Goal: Contribute content: Contribute content

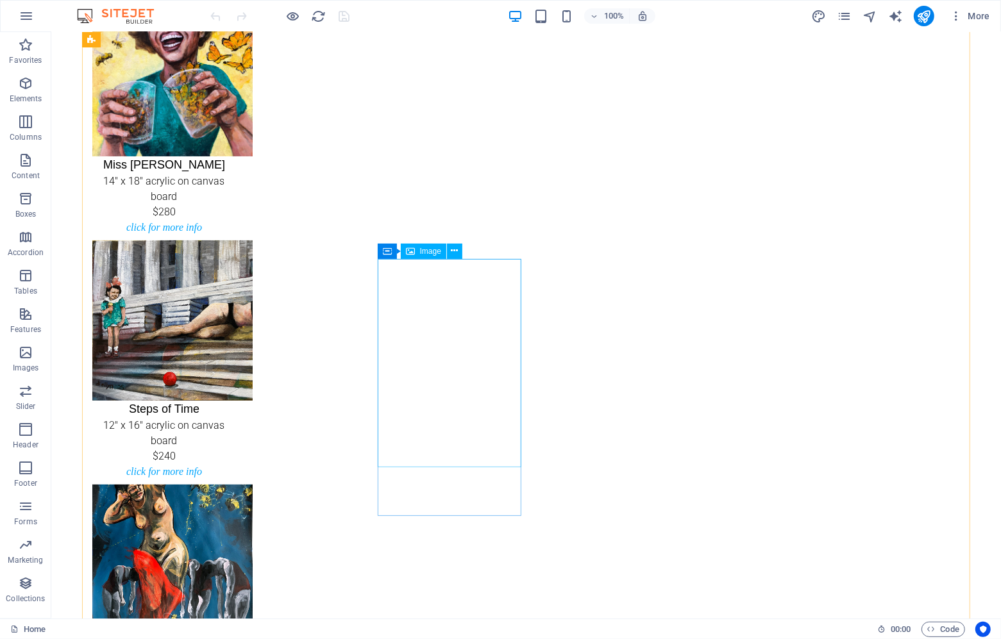
scroll to position [247, 0]
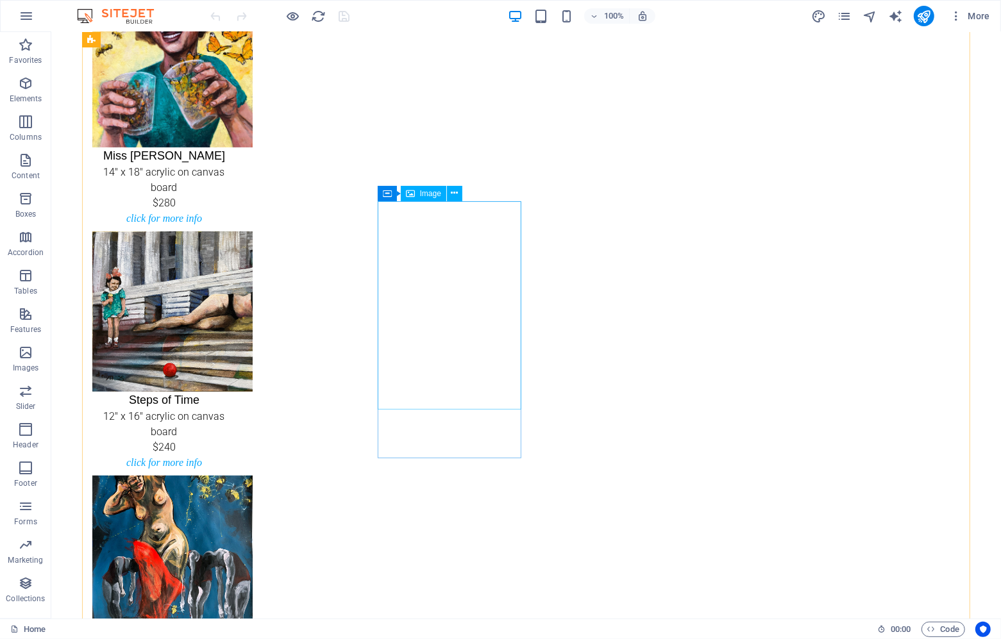
click at [455, 193] on icon at bounding box center [454, 193] width 7 height 13
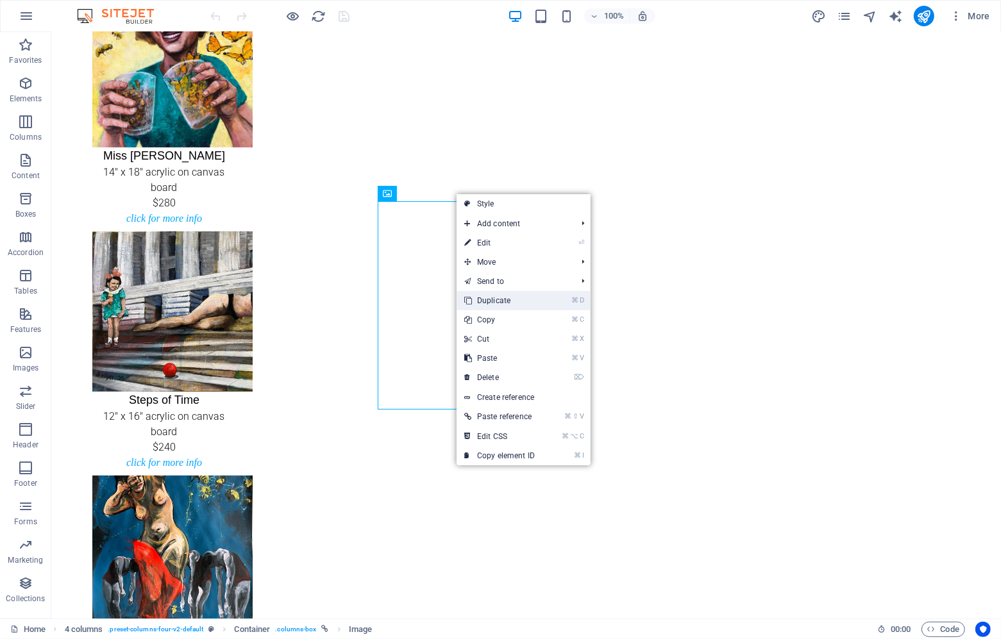
click at [487, 303] on link "⌘ D Duplicate" at bounding box center [499, 300] width 86 height 19
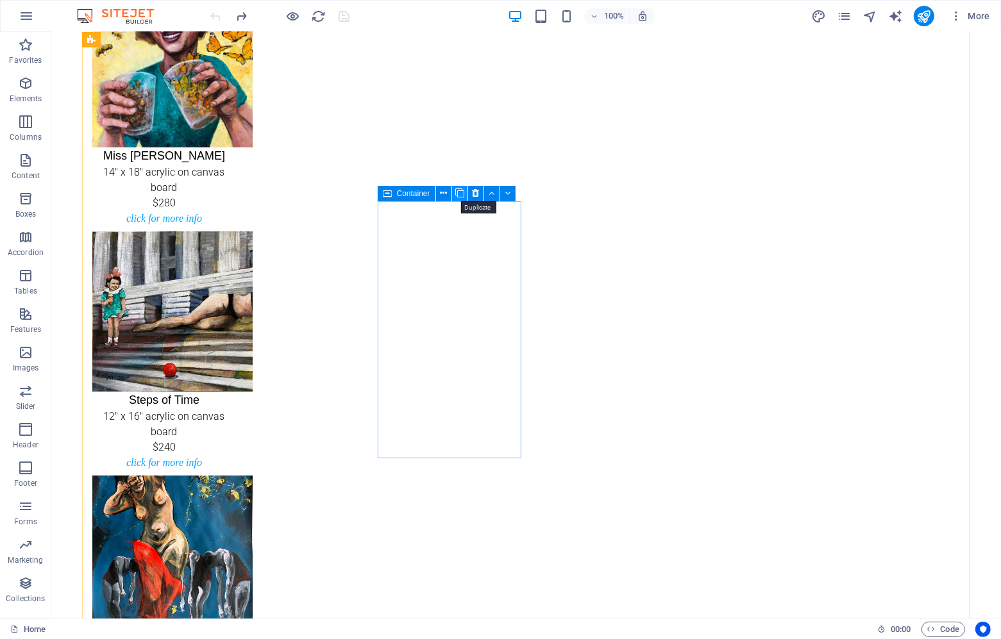
click at [458, 193] on icon at bounding box center [459, 193] width 9 height 13
click at [486, 191] on button at bounding box center [491, 193] width 15 height 15
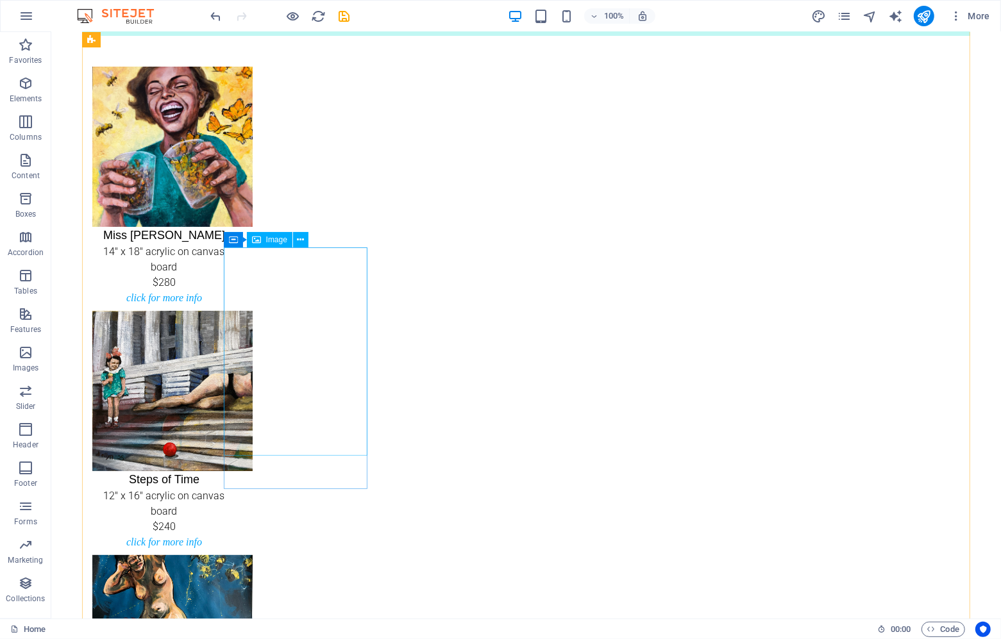
scroll to position [165, 0]
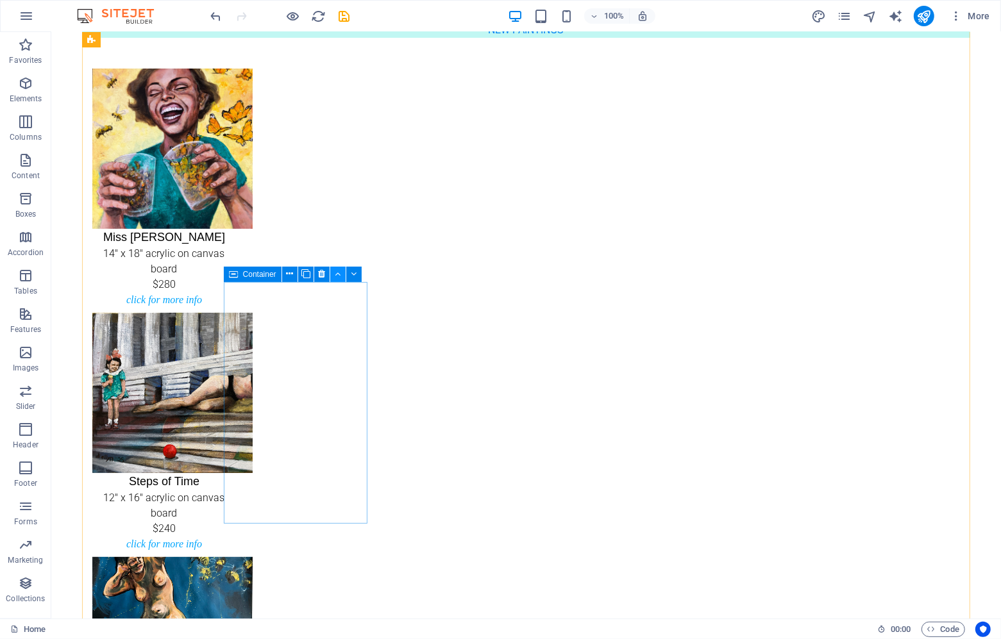
click at [335, 274] on icon at bounding box center [338, 273] width 6 height 13
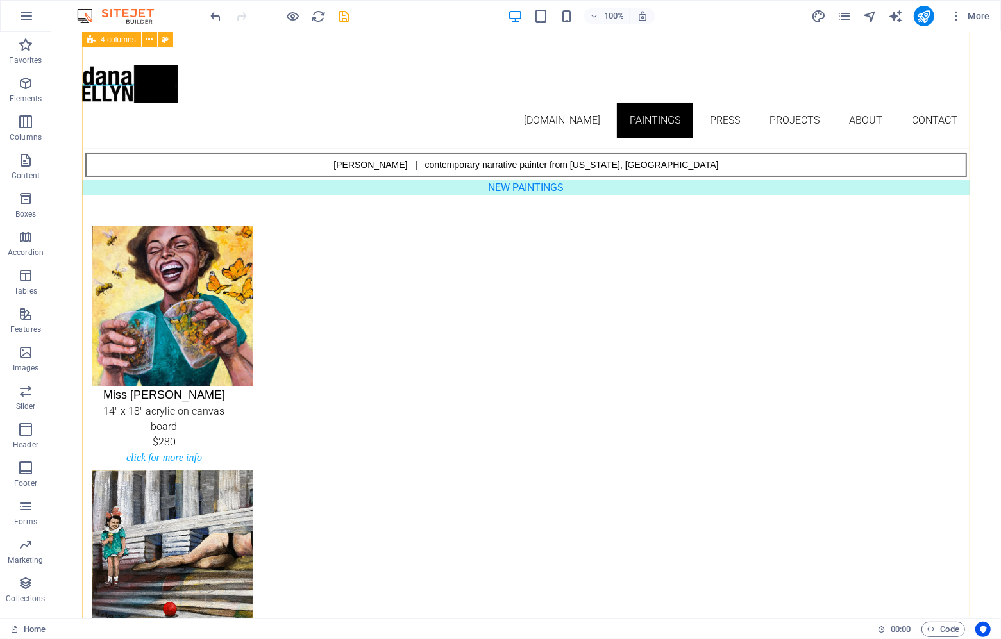
scroll to position [0, 0]
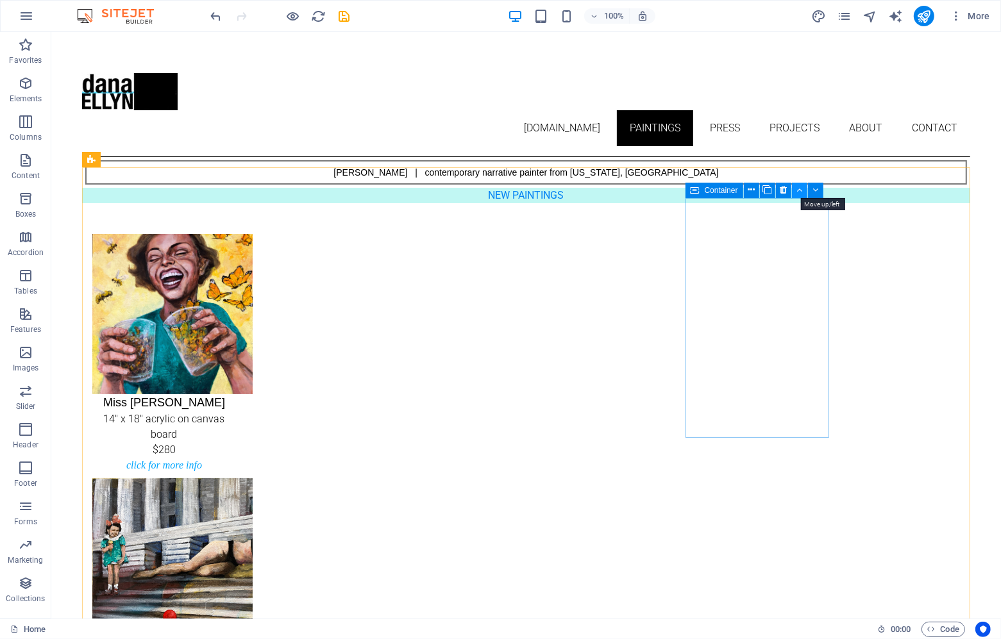
click at [798, 192] on icon at bounding box center [799, 189] width 6 height 13
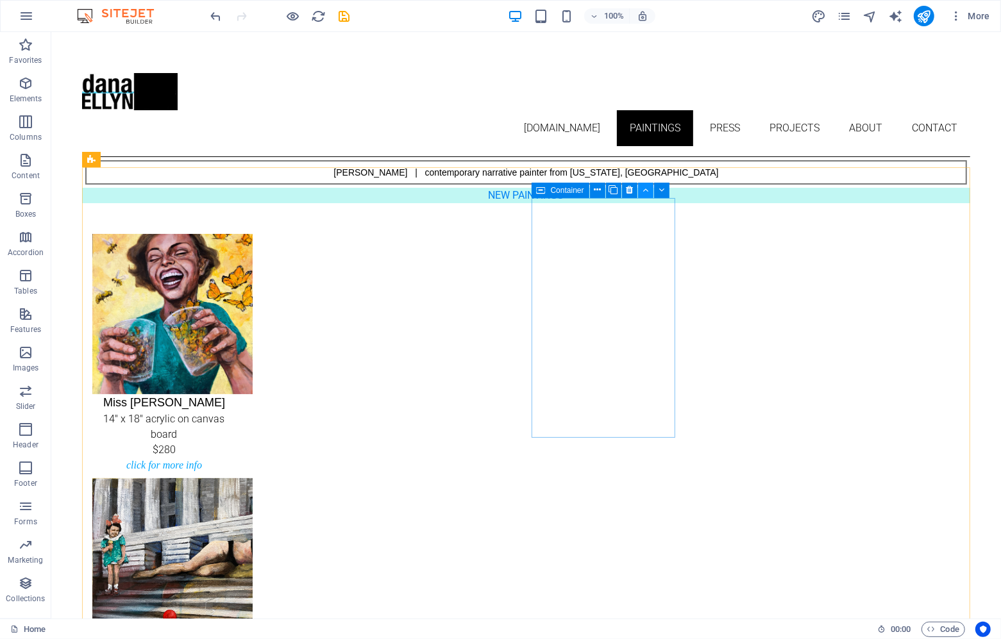
click at [640, 188] on button at bounding box center [645, 190] width 15 height 15
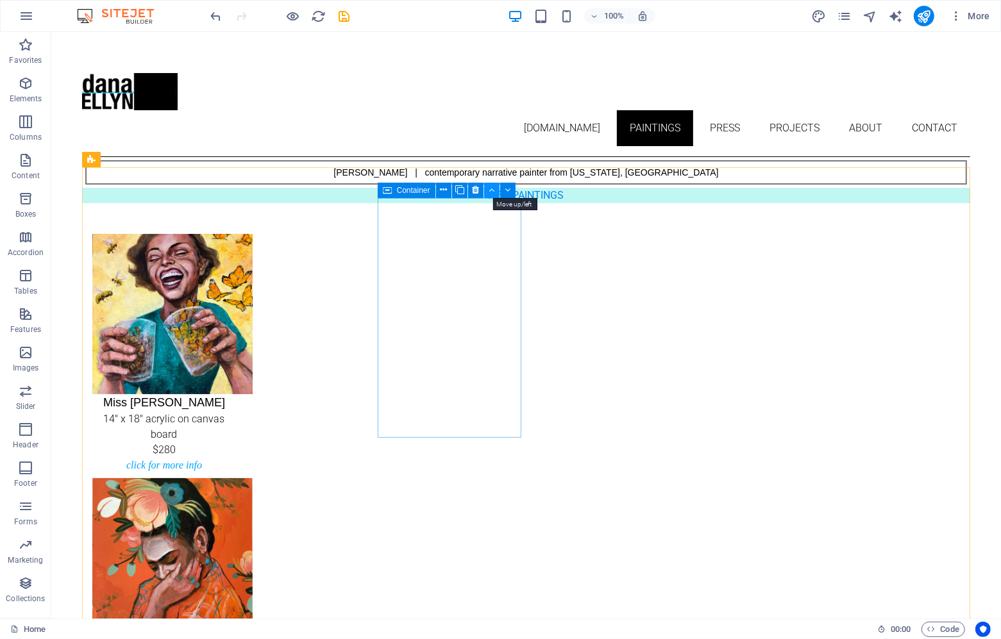
click at [490, 189] on icon at bounding box center [491, 189] width 6 height 13
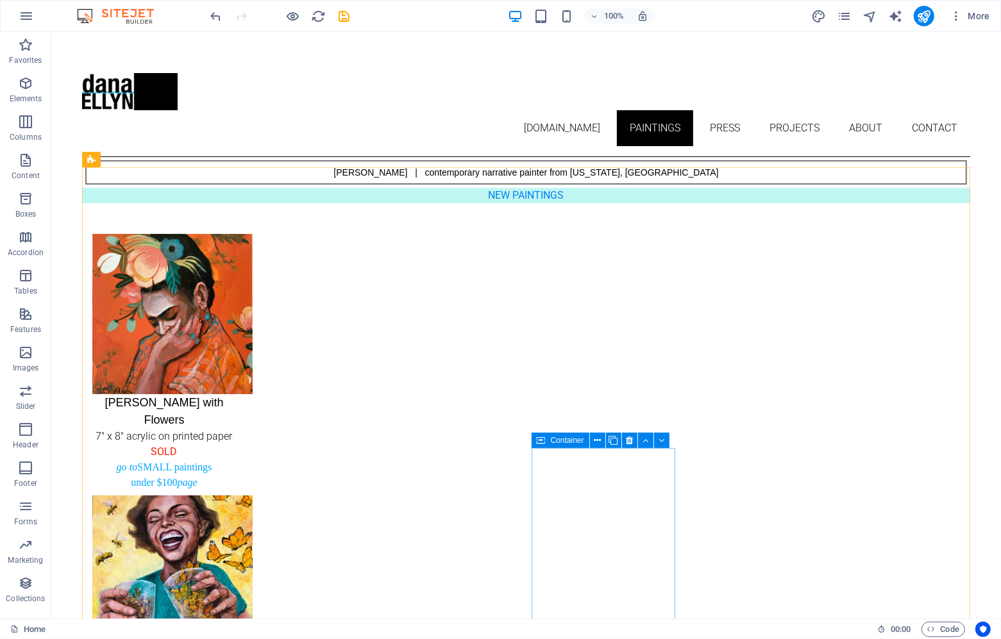
click at [551, 440] on span "Container" at bounding box center [567, 440] width 33 height 8
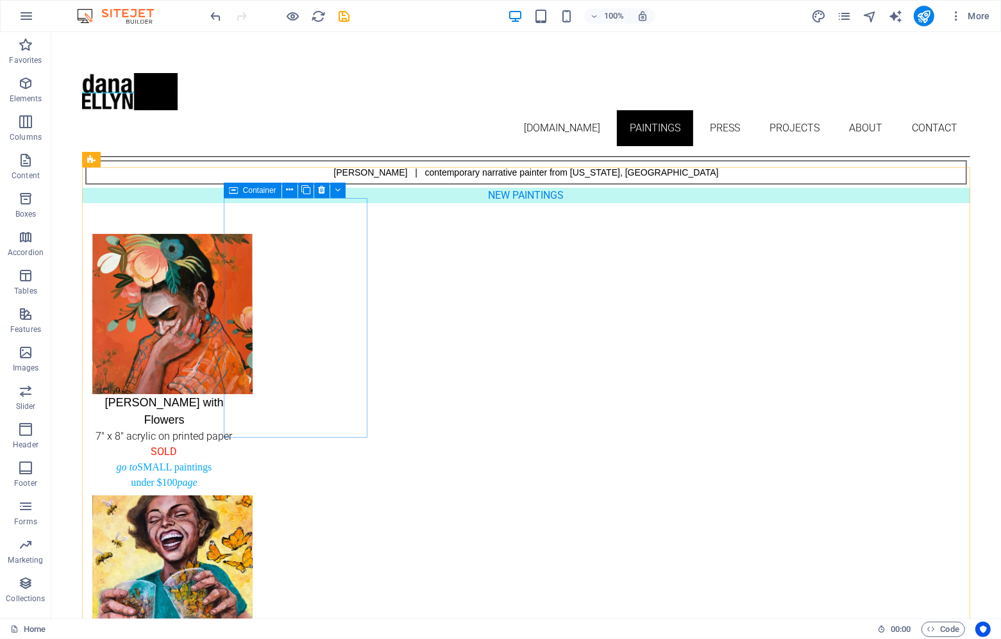
click at [247, 188] on span "Container" at bounding box center [259, 191] width 33 height 8
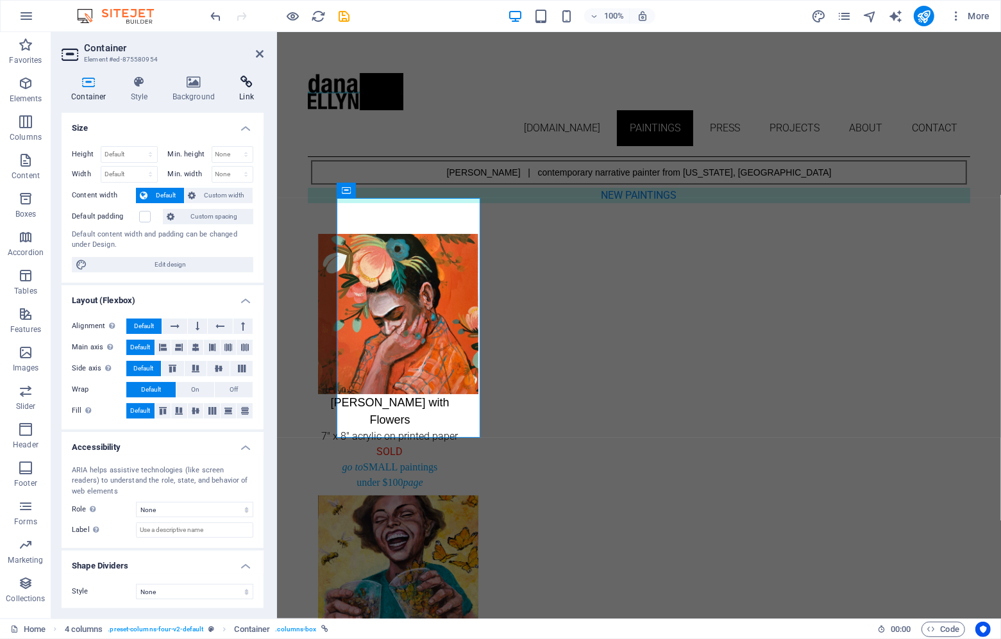
click at [244, 83] on icon at bounding box center [246, 82] width 34 height 13
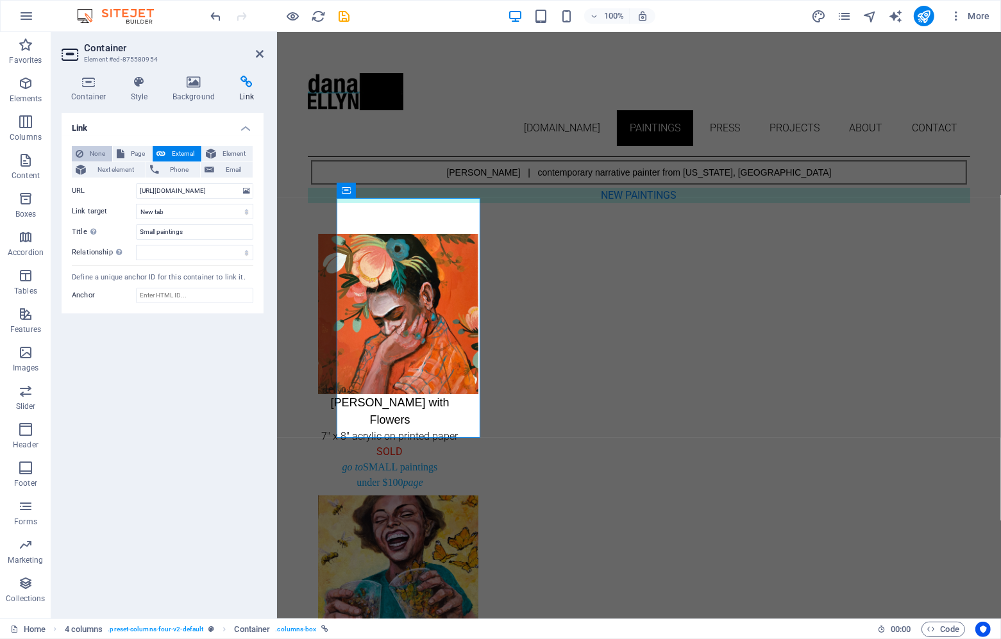
click at [94, 149] on span "None" at bounding box center [97, 153] width 21 height 15
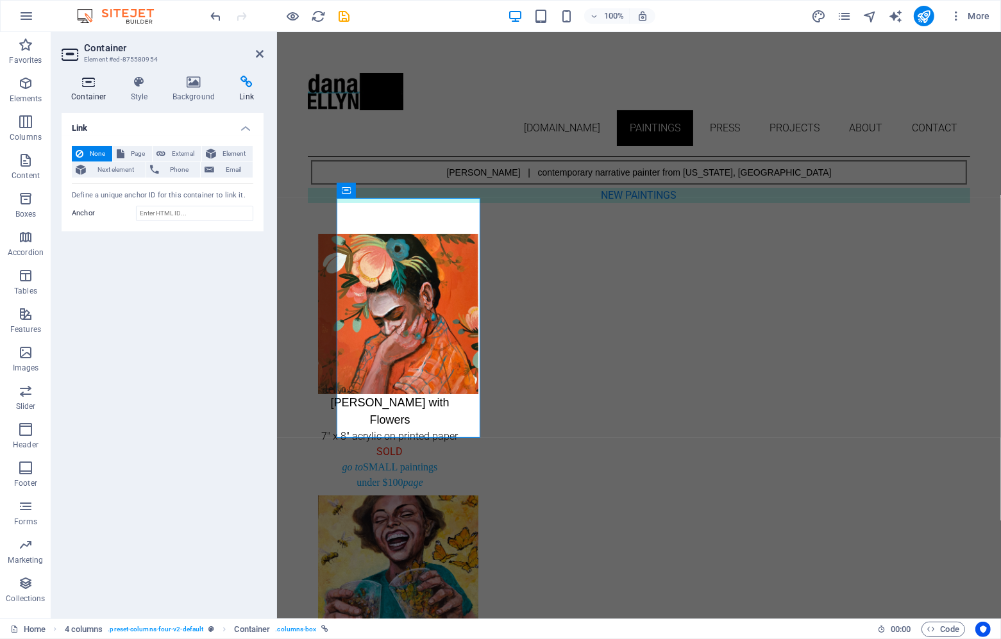
click at [85, 83] on icon at bounding box center [89, 82] width 54 height 13
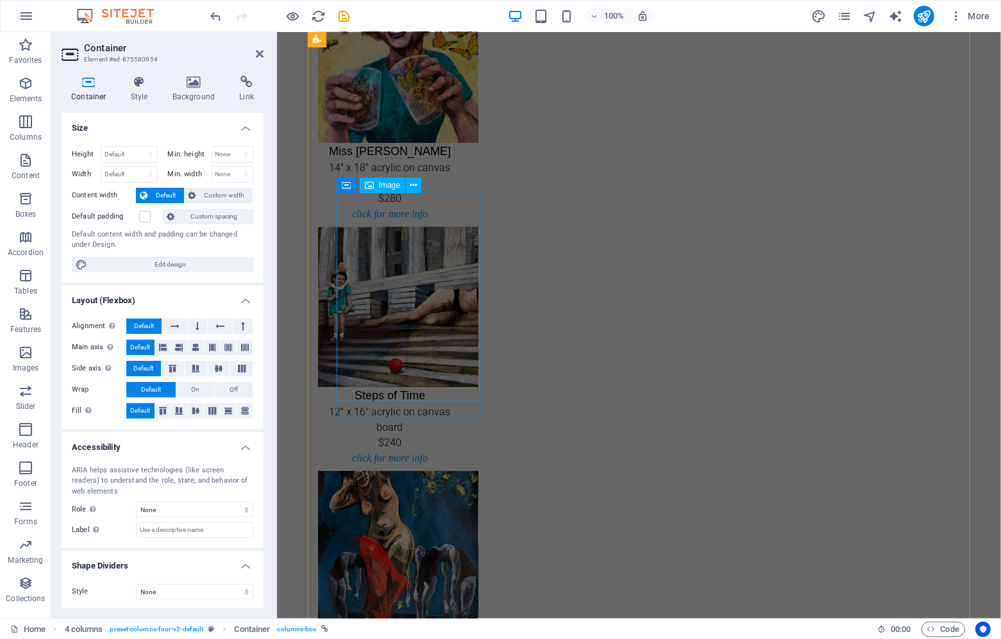
scroll to position [504, 0]
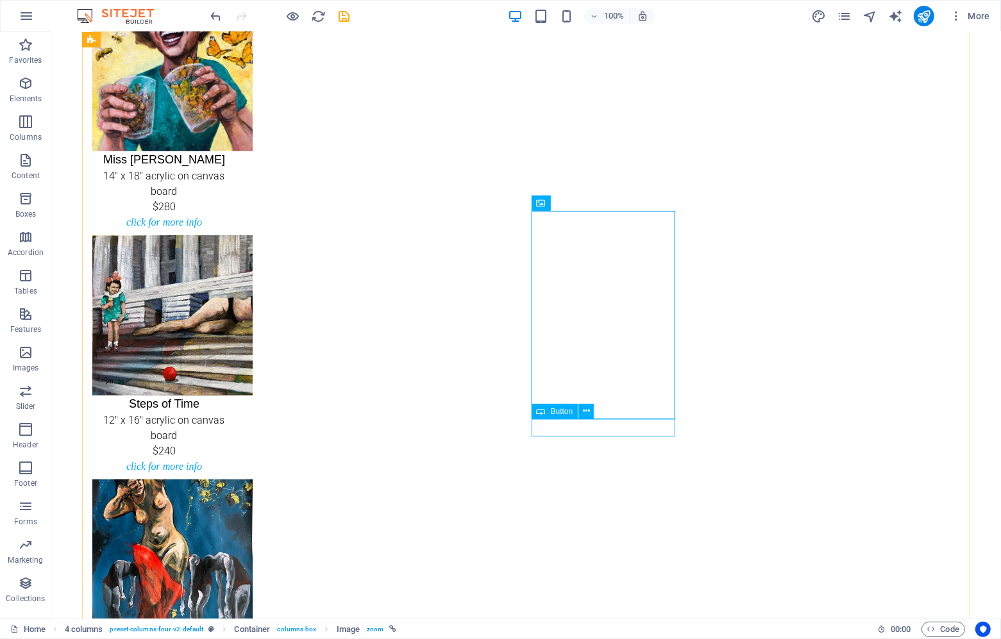
click at [588, 409] on icon at bounding box center [586, 410] width 7 height 13
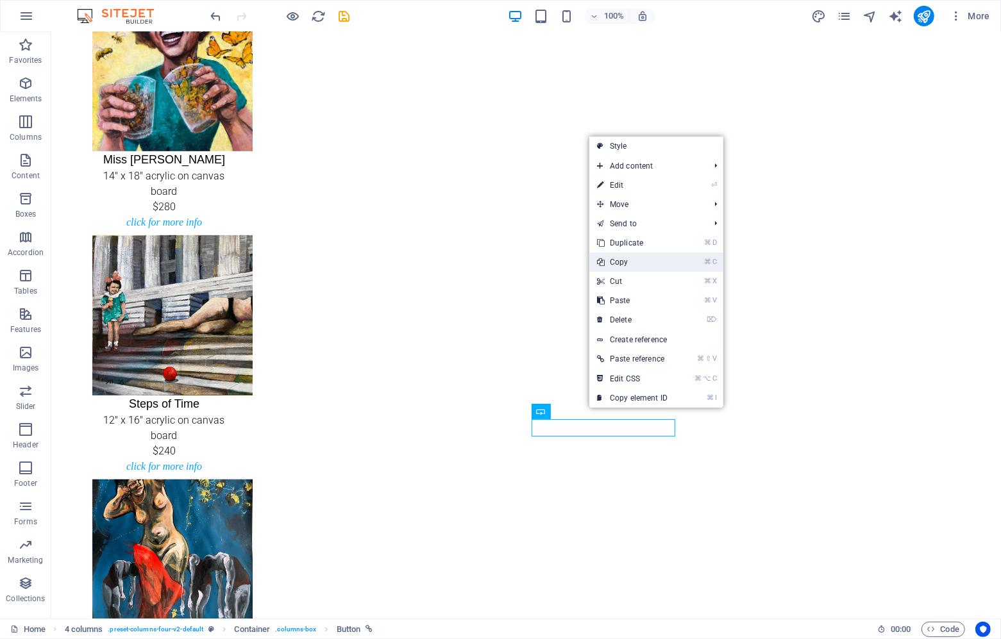
click at [622, 264] on link "⌘ C Copy" at bounding box center [632, 262] width 86 height 19
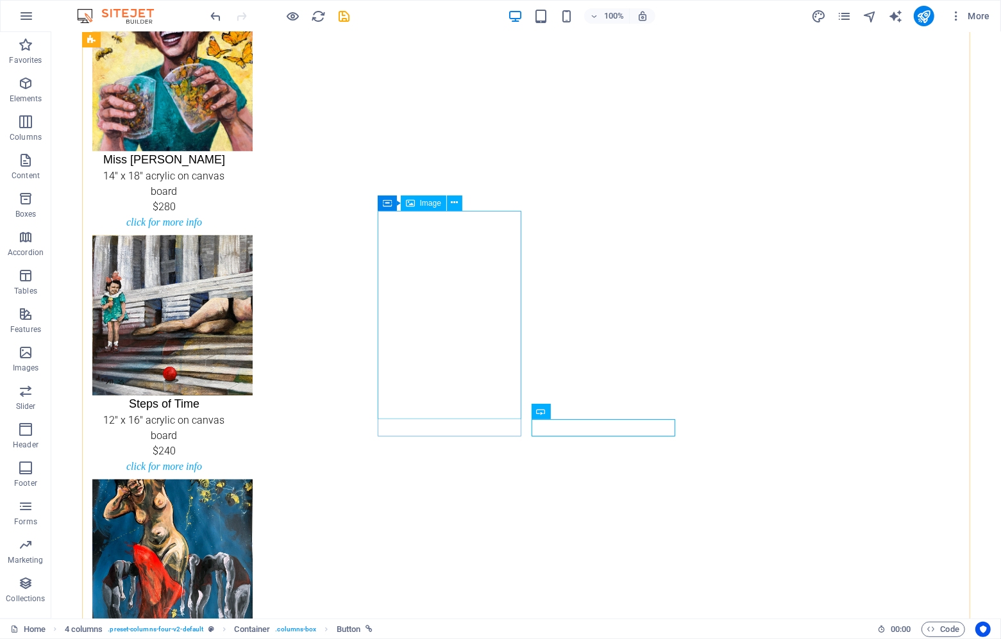
scroll to position [0, 0]
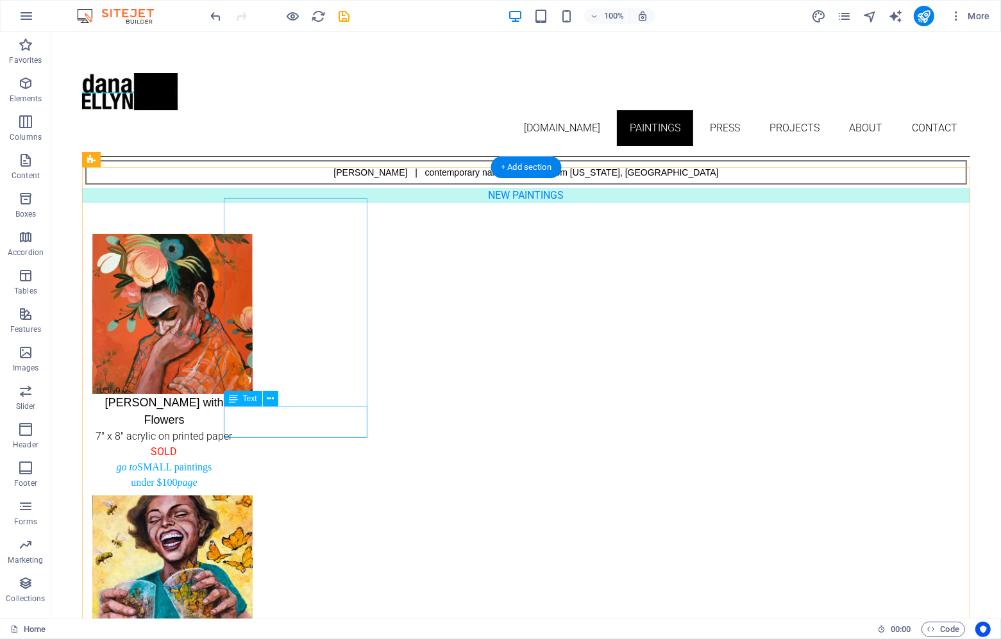
click at [235, 459] on div "go to SMALL paintings under $100 page" at bounding box center [164, 474] width 144 height 31
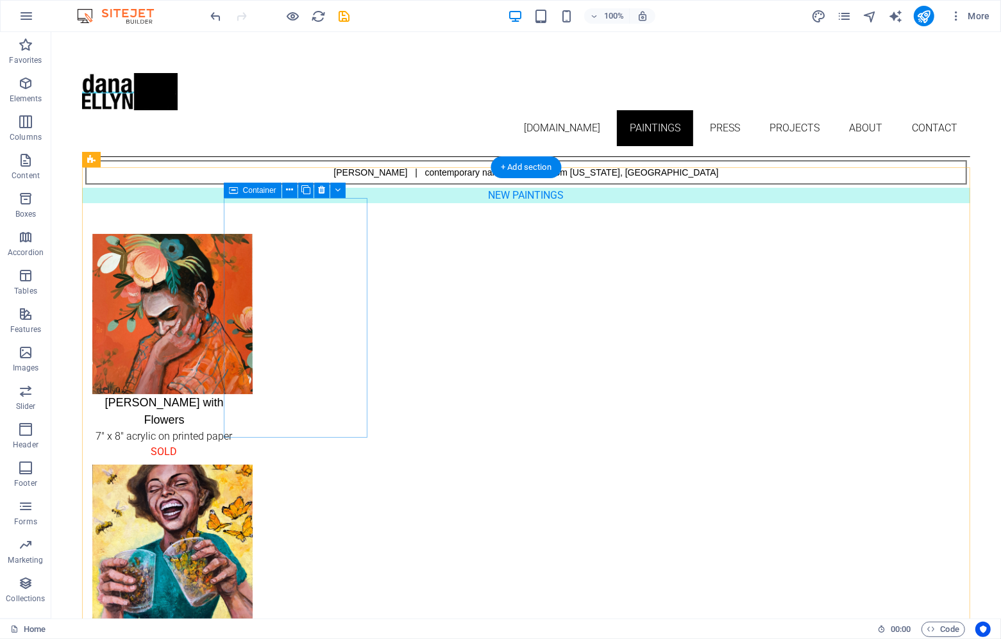
click at [235, 413] on div "[PERSON_NAME] with Flowers 7" x 8" acrylic on printed paper SOLD" at bounding box center [164, 346] width 144 height 226
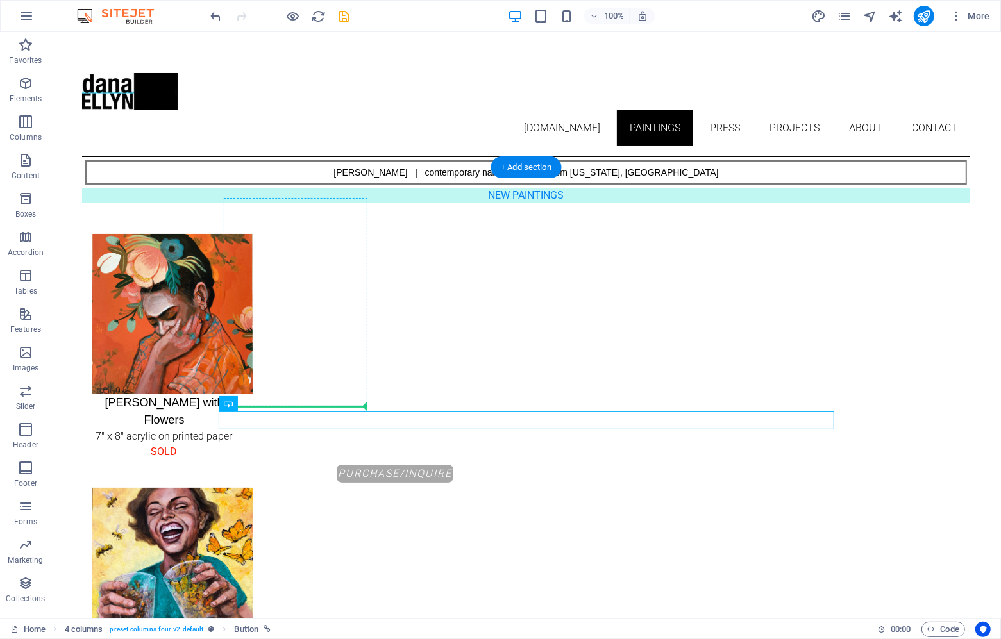
drag, startPoint x: 292, startPoint y: 435, endPoint x: 290, endPoint y: 402, distance: 33.4
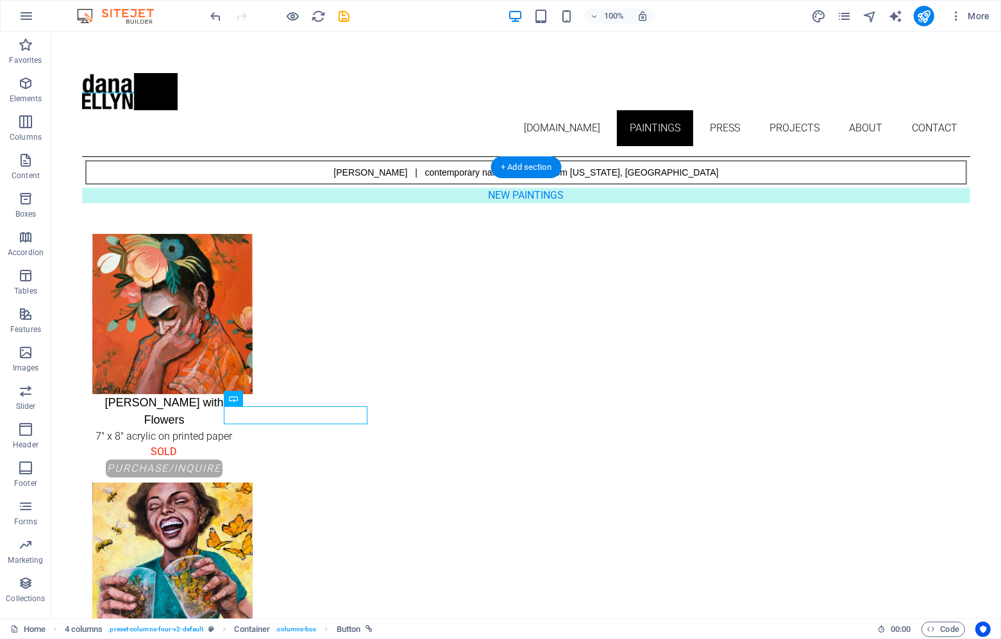
click at [235, 333] on figure "[PERSON_NAME] with Flowers 7" x 8" acrylic on printed paper SOLD" at bounding box center [164, 346] width 144 height 226
select select "px"
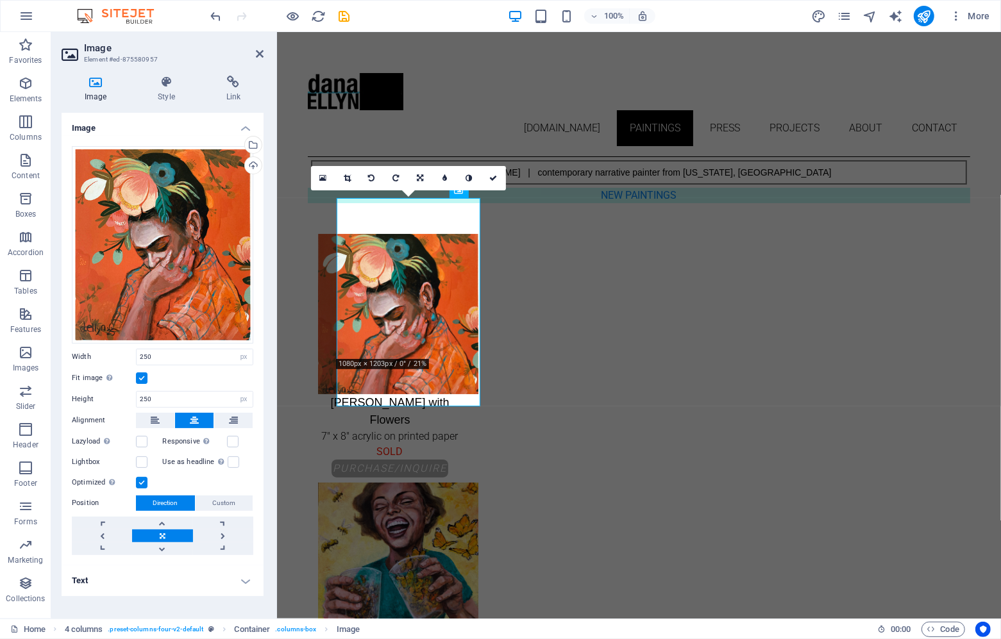
click at [137, 584] on h4 "Text" at bounding box center [163, 580] width 202 height 31
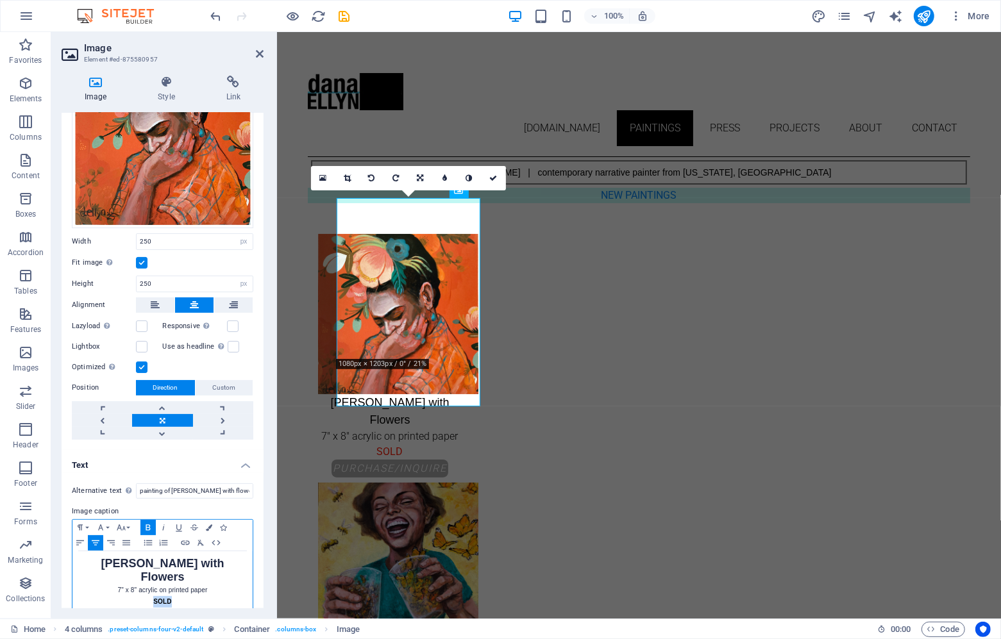
drag, startPoint x: 170, startPoint y: 586, endPoint x: 146, endPoint y: 586, distance: 24.4
click at [146, 596] on p "SOLD" at bounding box center [162, 602] width 167 height 12
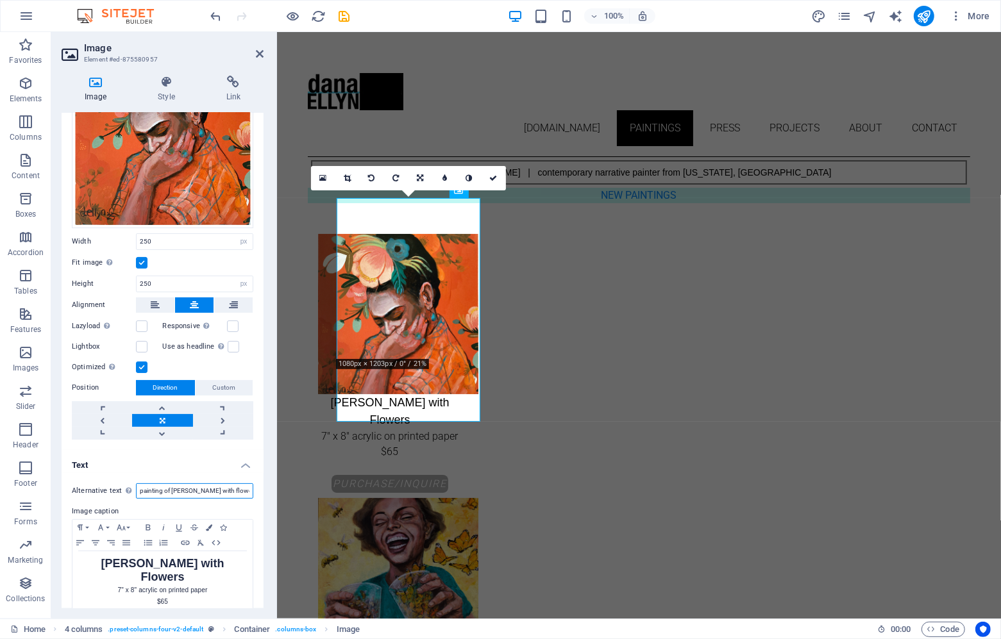
drag, startPoint x: 176, startPoint y: 489, endPoint x: 208, endPoint y: 513, distance: 39.4
click at [208, 513] on div "Alternative text The alternative text is used by devices that cannot display im…" at bounding box center [163, 555] width 202 height 164
click at [213, 558] on strong "[PERSON_NAME] with Flowers" at bounding box center [162, 570] width 123 height 26
click at [222, 561] on p "[PERSON_NAME] with Flowers" at bounding box center [162, 571] width 167 height 27
drag, startPoint x: 256, startPoint y: 51, endPoint x: 205, endPoint y: 19, distance: 60.5
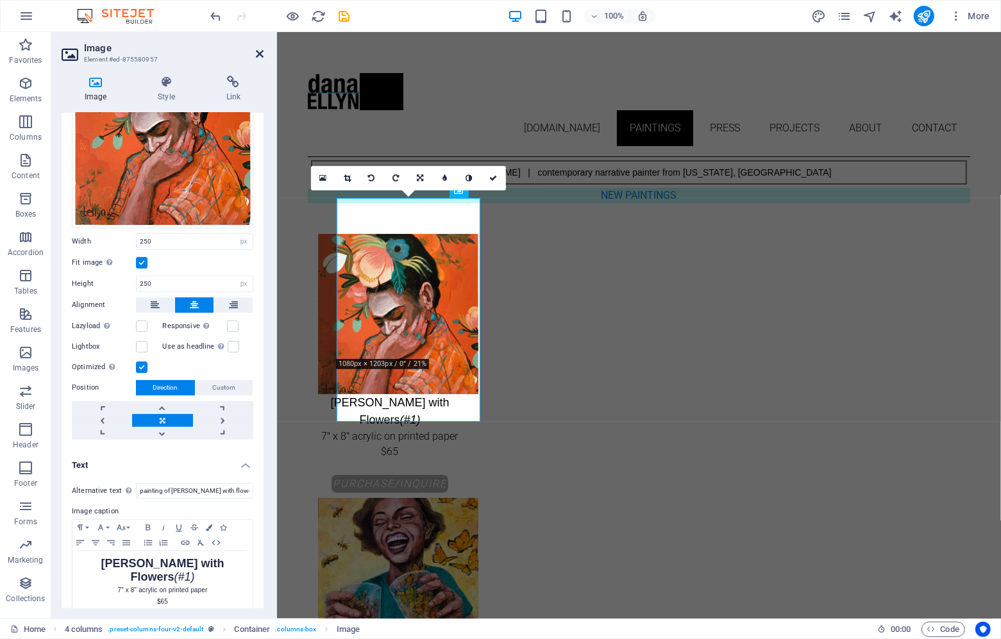
click at [256, 51] on icon at bounding box center [260, 54] width 8 height 10
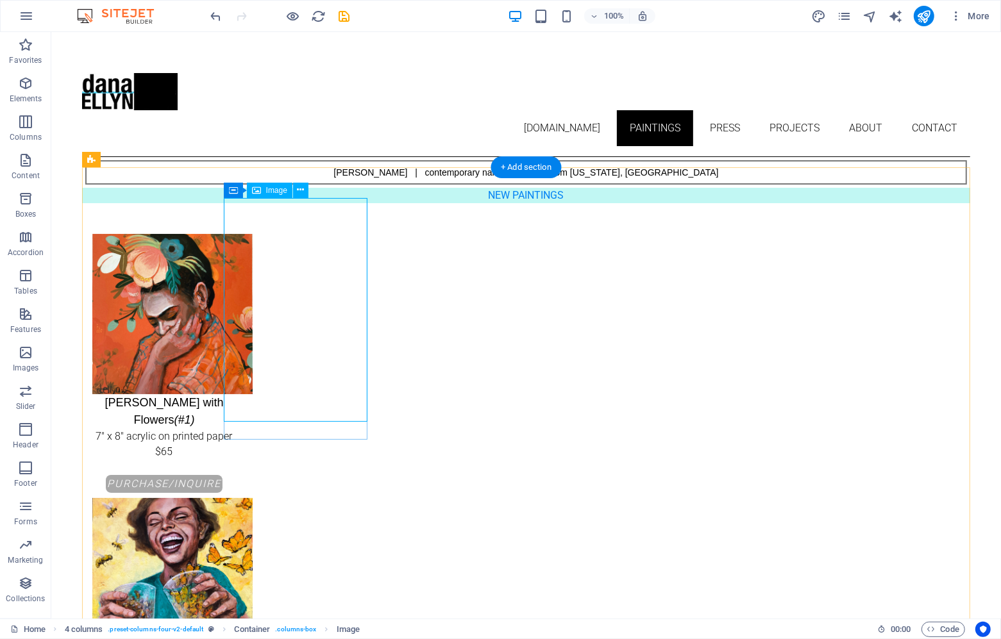
click at [235, 248] on figure "[PERSON_NAME] with Flowers (#1) 7" x 8" acrylic on printed paper $65" at bounding box center [164, 353] width 144 height 241
click at [277, 188] on span "Image" at bounding box center [276, 191] width 21 height 8
select select "px"
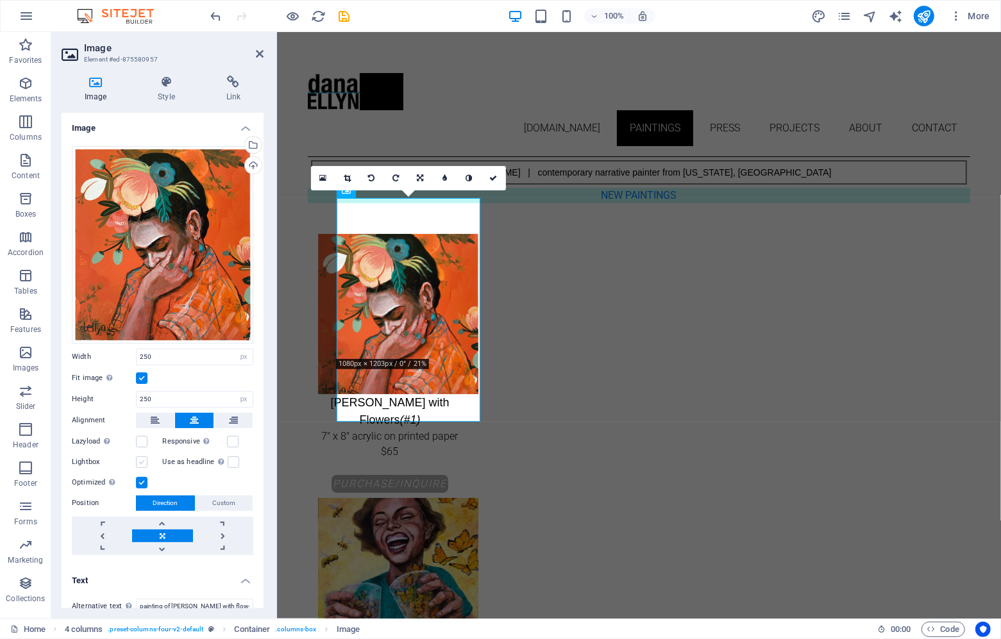
click at [141, 456] on label at bounding box center [142, 462] width 12 height 12
click at [0, 0] on input "Lightbox" at bounding box center [0, 0] width 0 height 0
click at [258, 54] on icon at bounding box center [260, 54] width 8 height 10
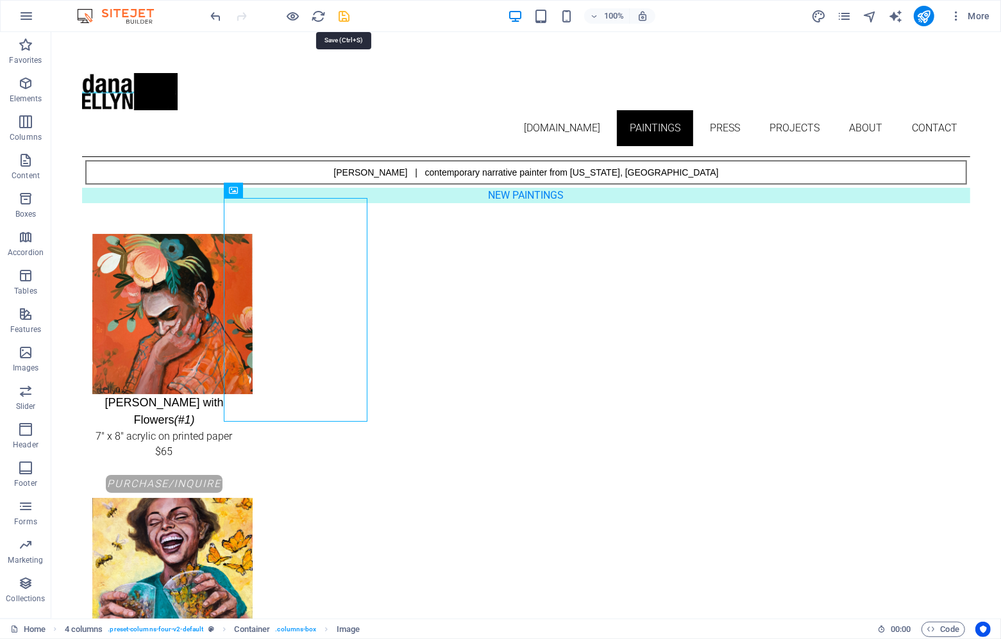
click at [345, 15] on icon "save" at bounding box center [344, 16] width 15 height 15
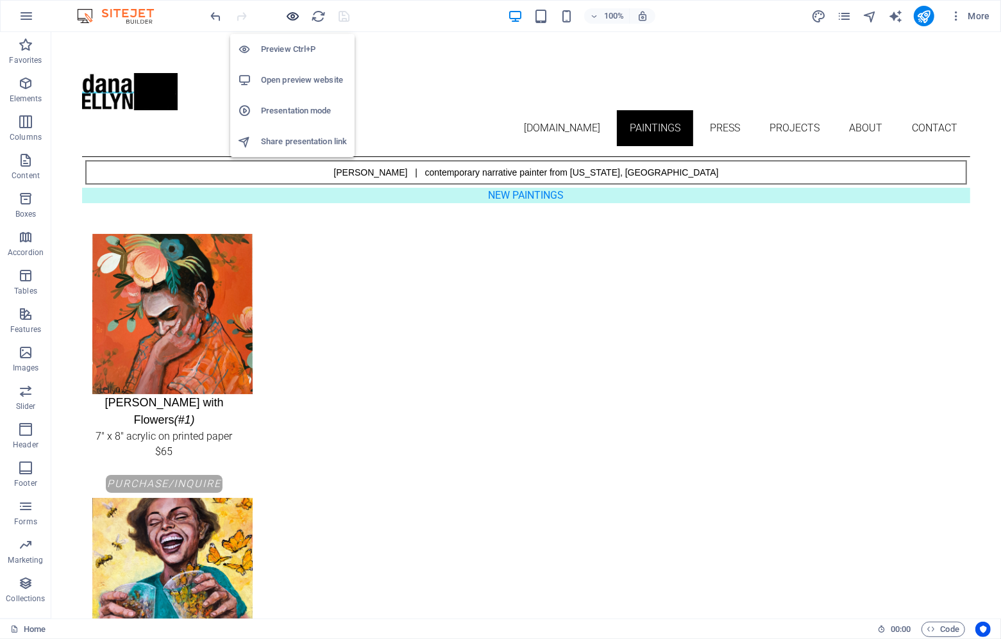
click at [290, 13] on icon "button" at bounding box center [293, 16] width 15 height 15
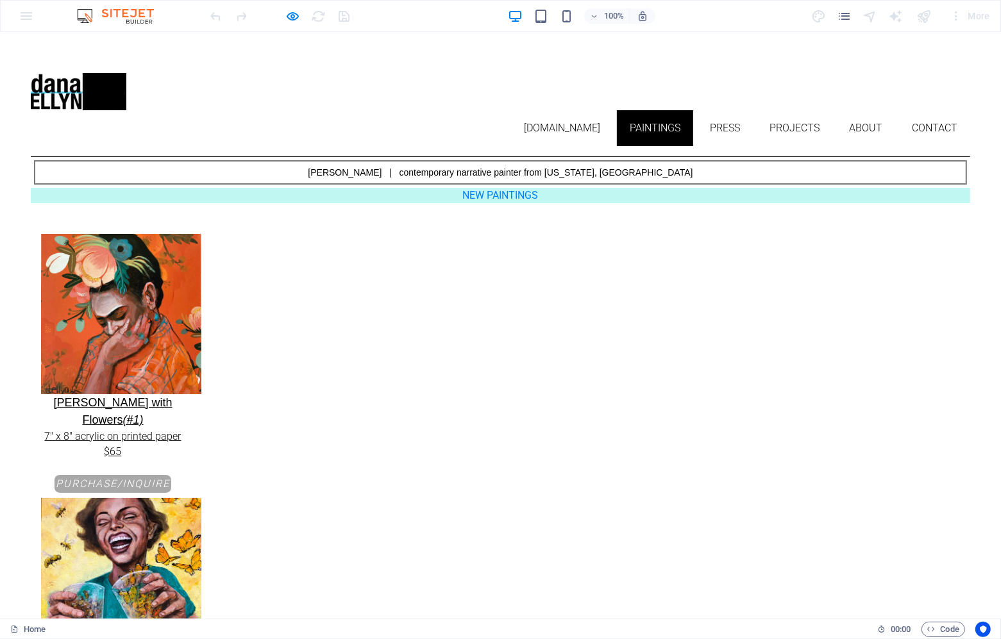
click at [201, 290] on img at bounding box center [121, 313] width 160 height 160
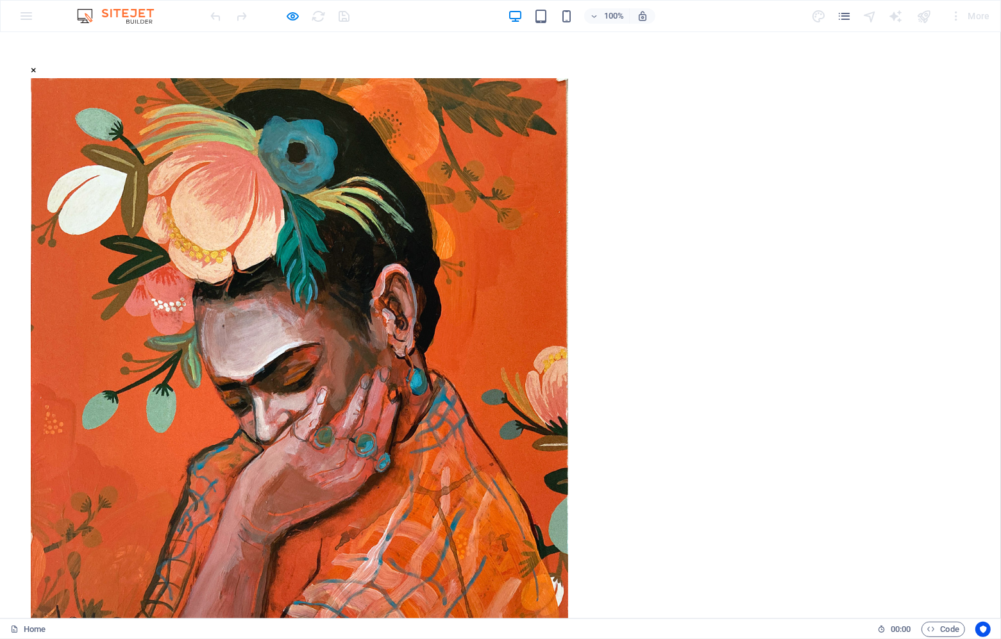
click at [117, 283] on div "× ..." at bounding box center [500, 370] width 939 height 617
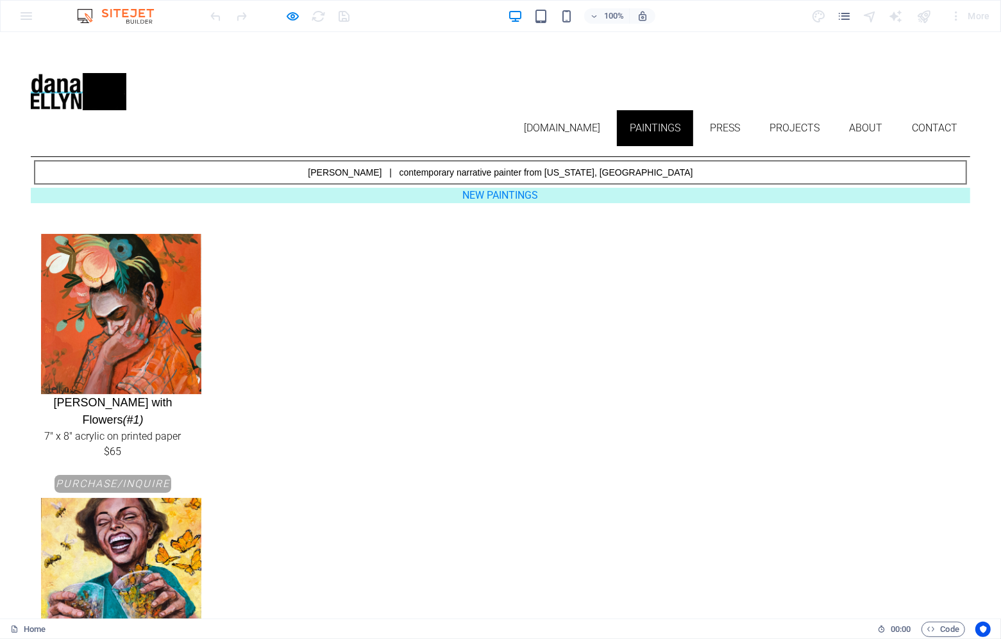
click at [170, 477] on em "PURCHASE/INQUIRE" at bounding box center [113, 483] width 114 height 12
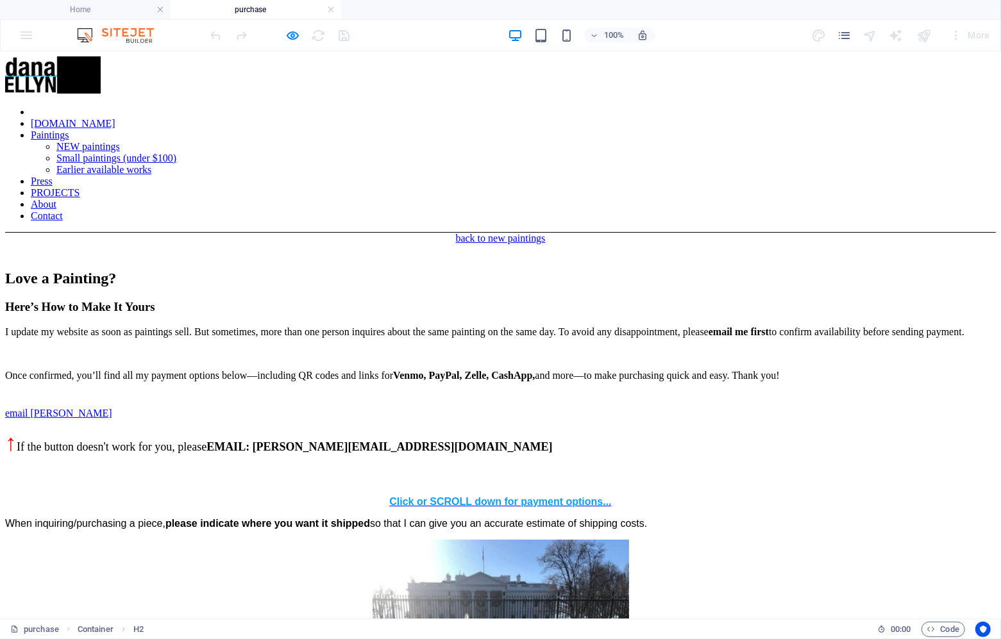
scroll to position [0, 0]
click at [290, 36] on icon "button" at bounding box center [293, 35] width 15 height 15
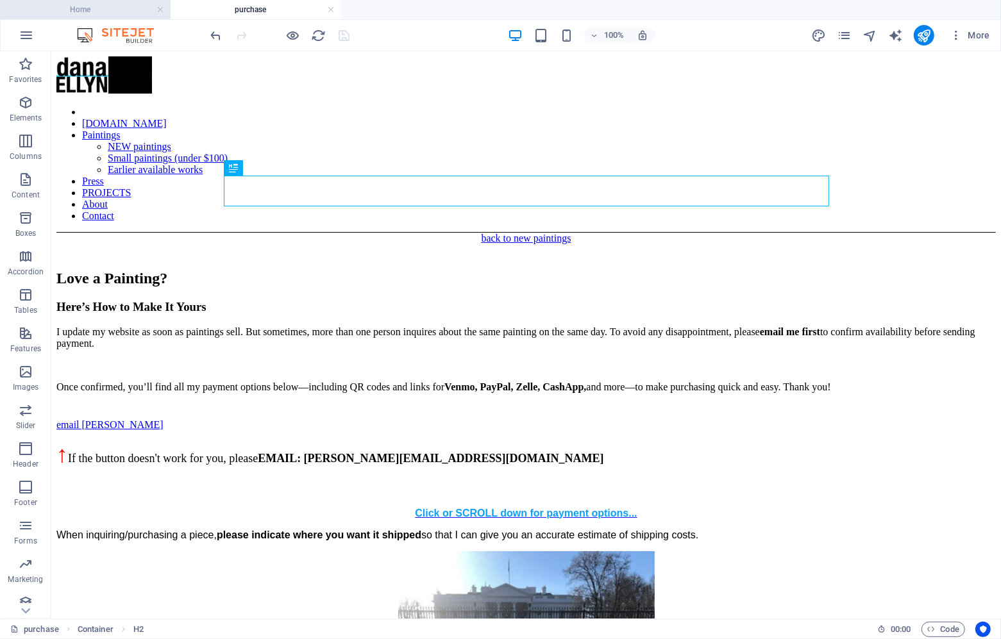
click at [122, 9] on h4 "Home" at bounding box center [85, 10] width 170 height 14
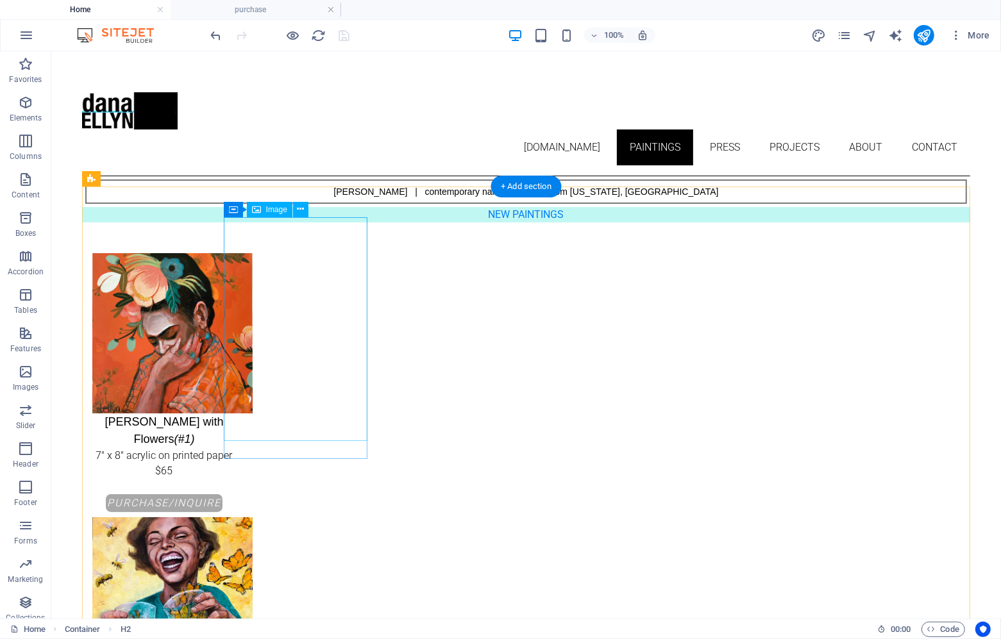
scroll to position [33, 0]
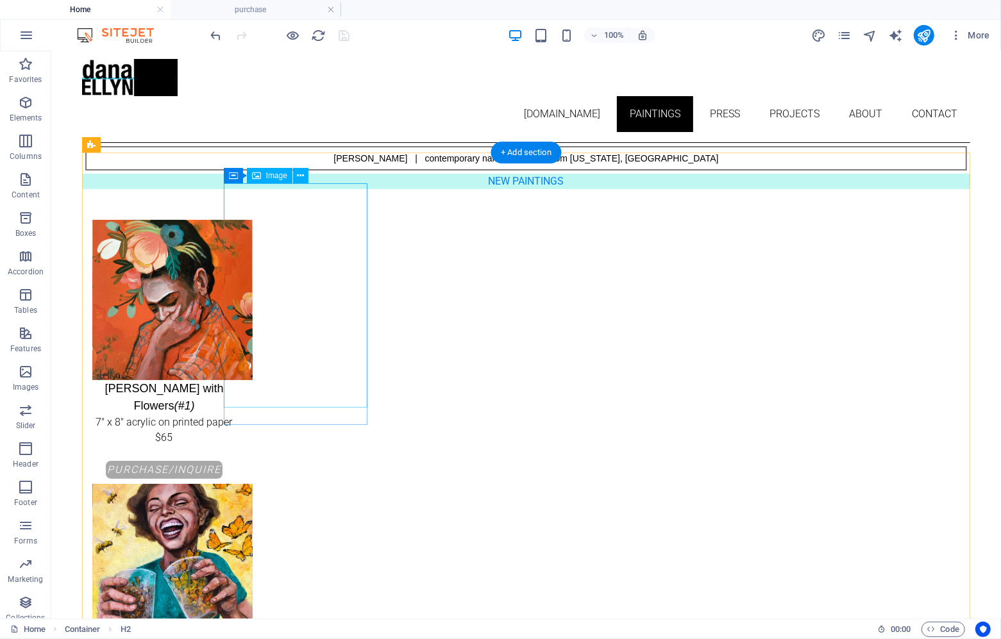
click at [235, 390] on figure "[PERSON_NAME] with Flowers (#1) 7" x 8" acrylic on printed paper $65" at bounding box center [164, 339] width 144 height 241
select select "px"
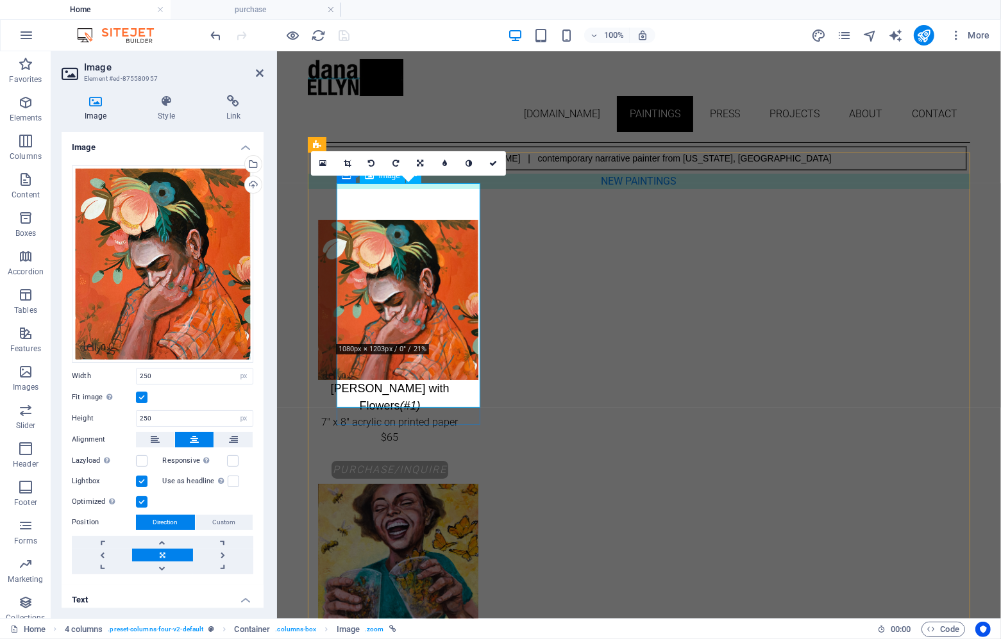
click at [412, 393] on figure "[PERSON_NAME] with Flowers (#1) 7" x 8" acrylic on printed paper $65" at bounding box center [389, 339] width 144 height 241
click at [423, 379] on figure "[PERSON_NAME] with Flowers (#1) 7" x 8" acrylic on printed paper $65" at bounding box center [389, 339] width 144 height 241
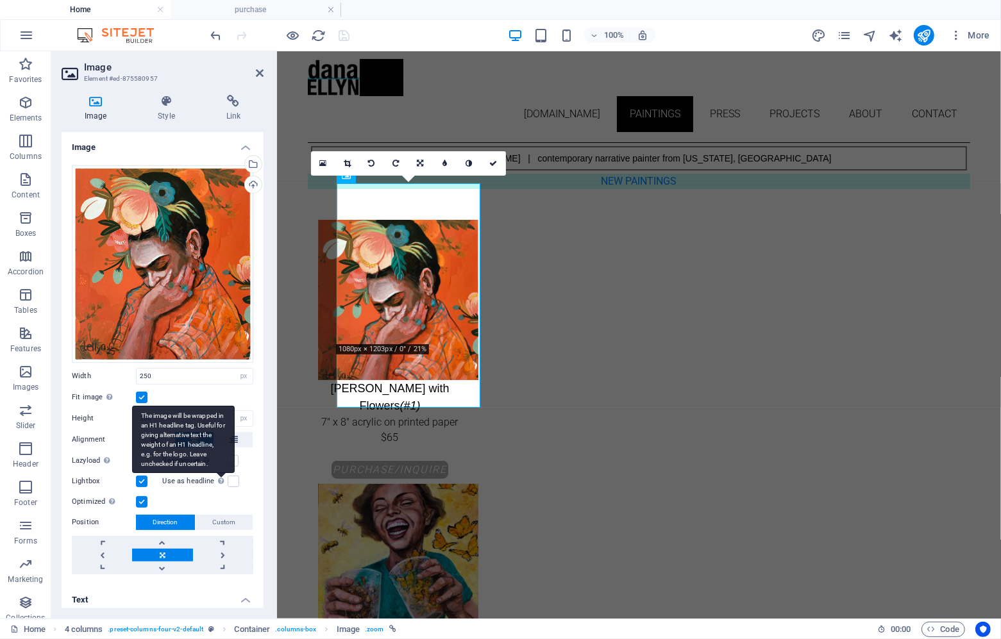
scroll to position [146, 0]
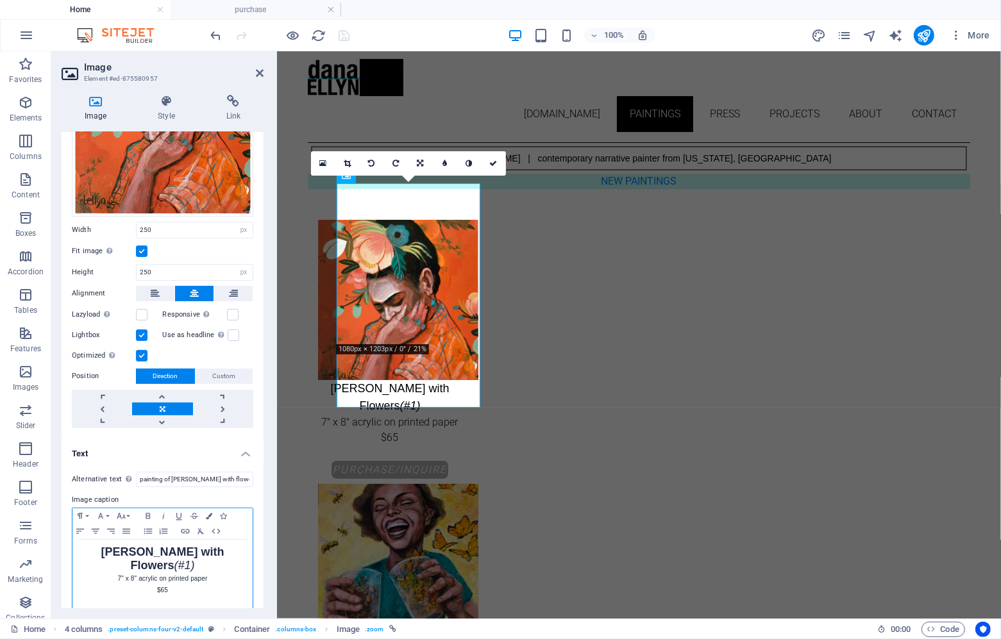
click at [199, 596] on p at bounding box center [162, 602] width 167 height 12
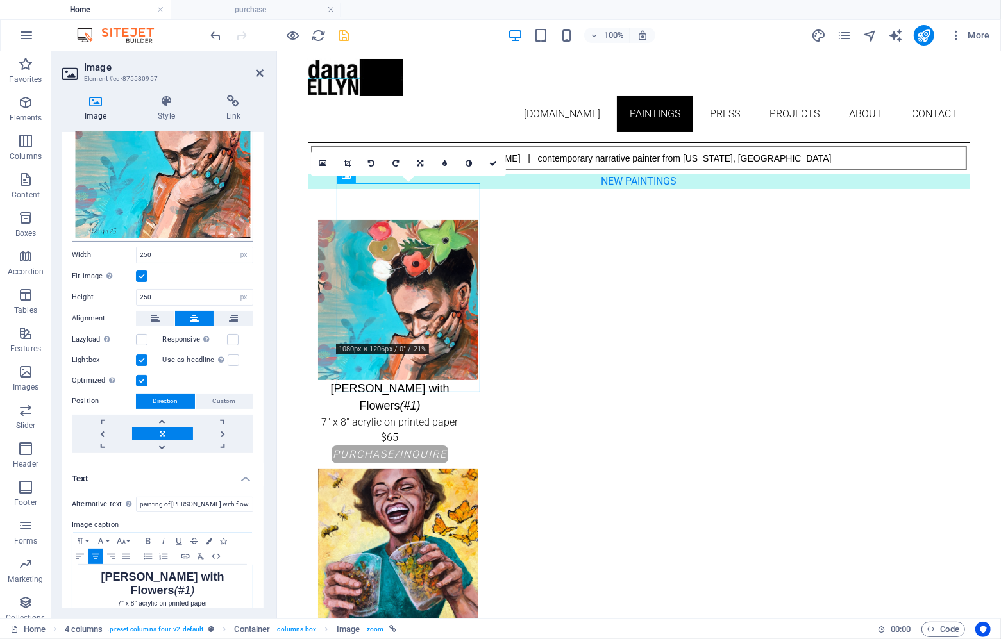
scroll to position [148, 0]
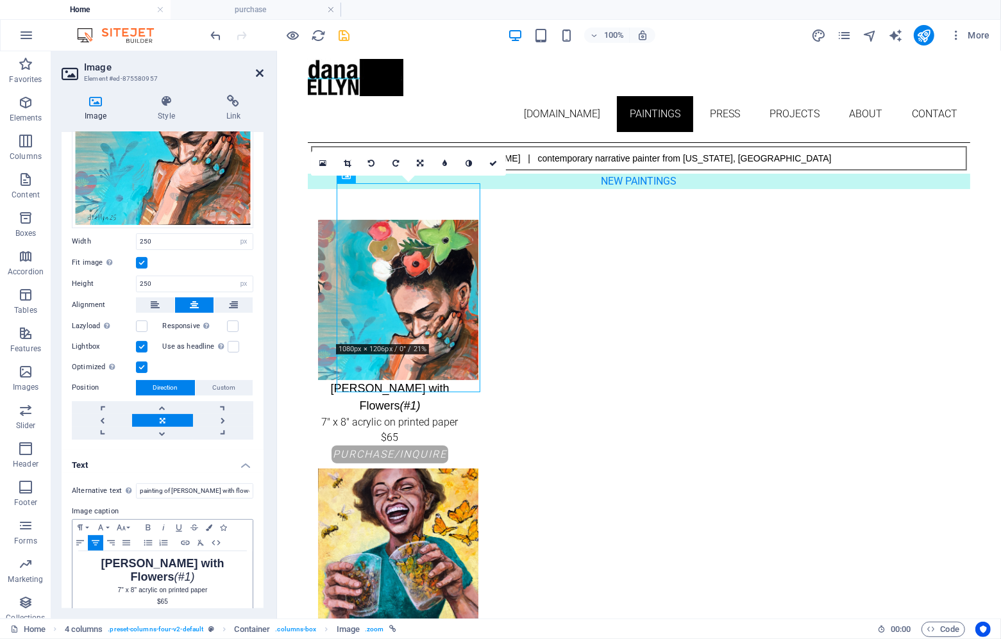
click at [260, 70] on icon at bounding box center [260, 73] width 8 height 10
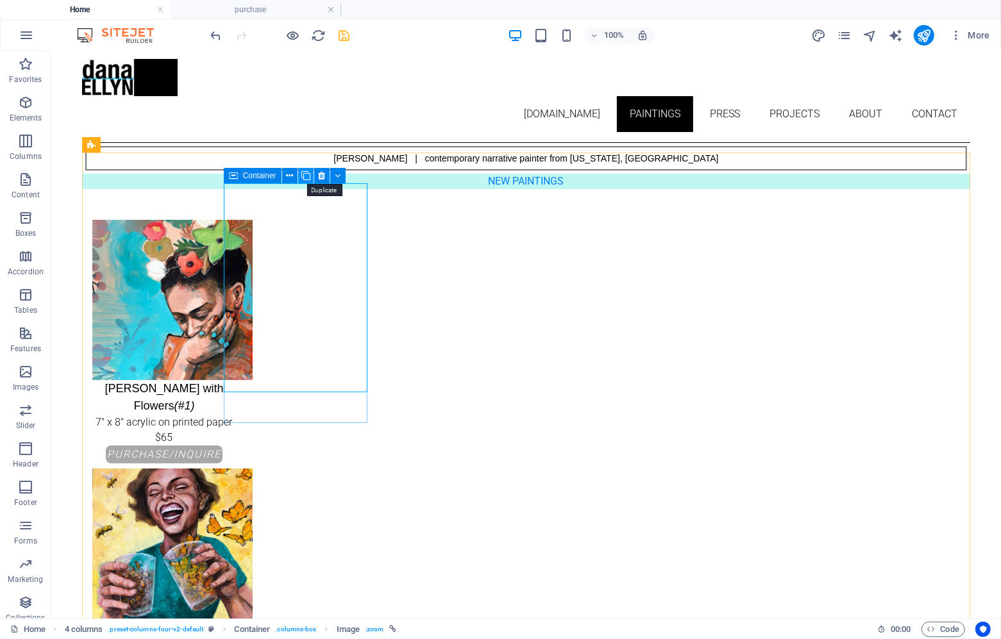
click at [302, 175] on icon at bounding box center [305, 175] width 9 height 13
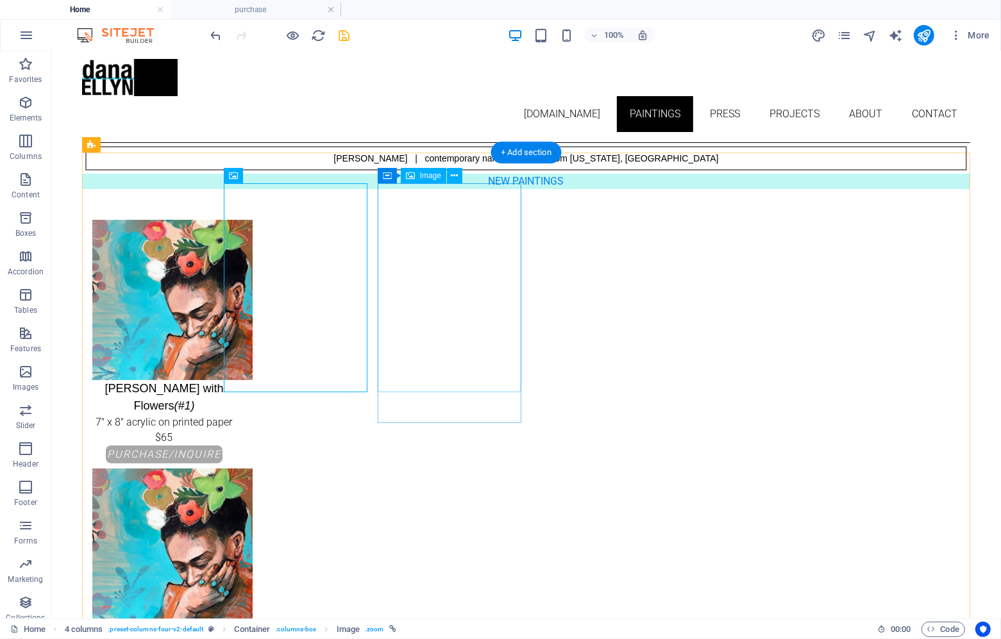
click at [235, 468] on figure "[PERSON_NAME] with Flowers (#1) 7" x 8" acrylic on printed paper $65" at bounding box center [164, 581] width 144 height 226
select select "px"
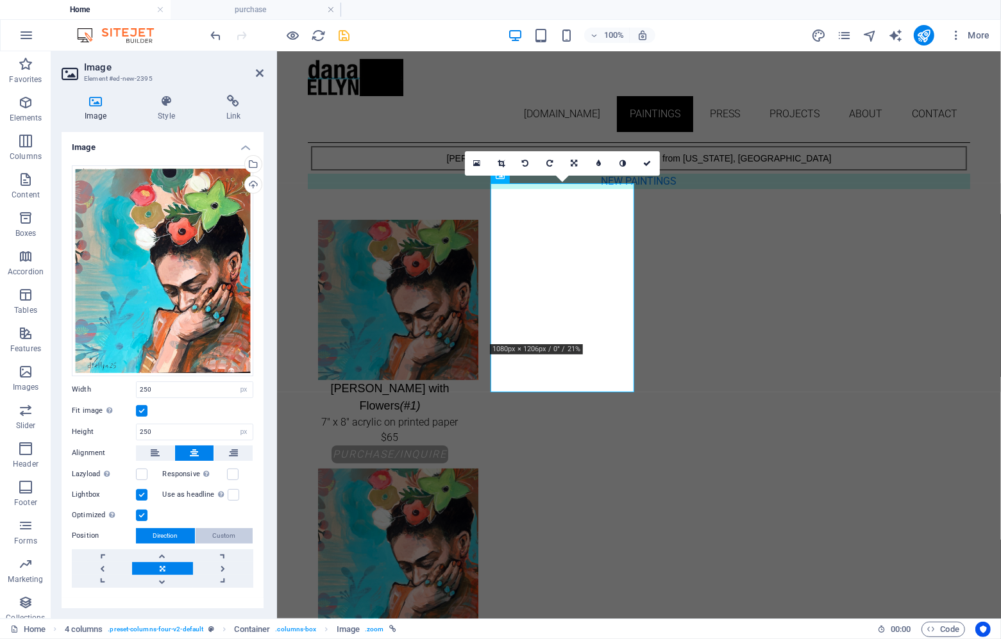
scroll to position [17, 0]
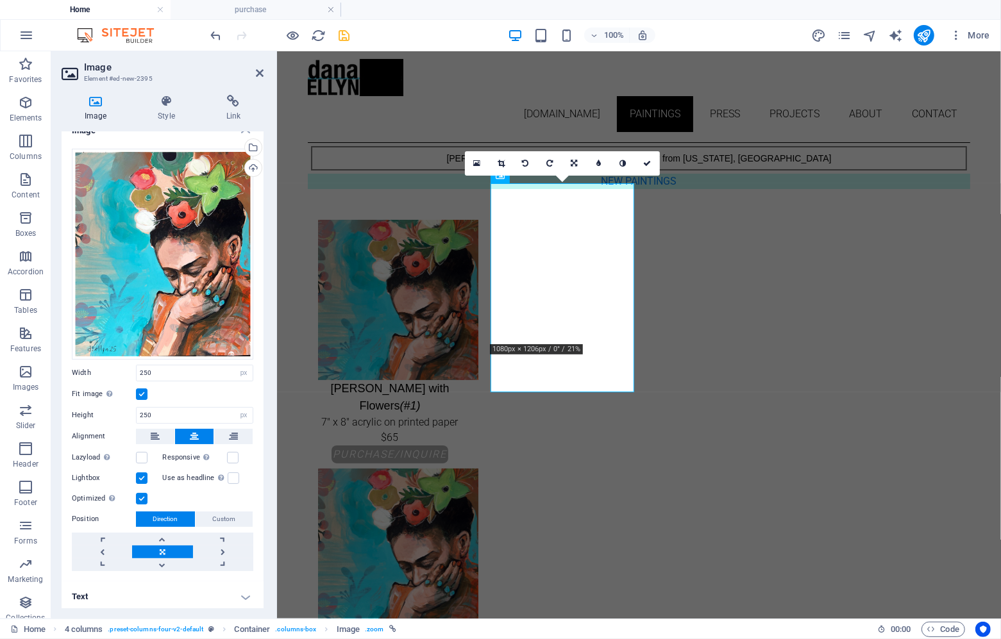
click at [215, 599] on h4 "Text" at bounding box center [163, 596] width 202 height 31
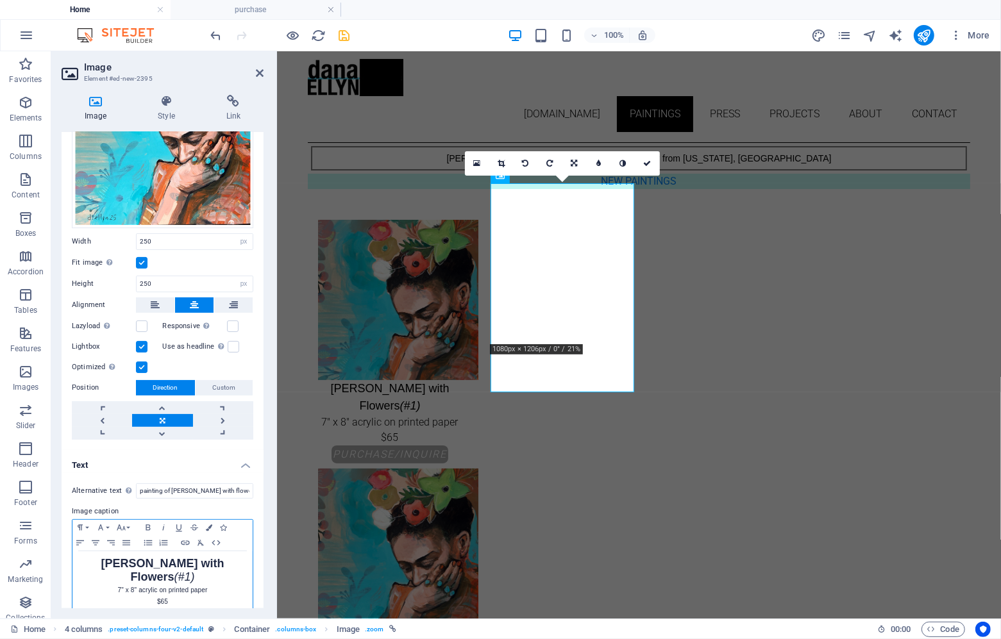
click at [195, 570] on em "(#1)" at bounding box center [184, 576] width 21 height 13
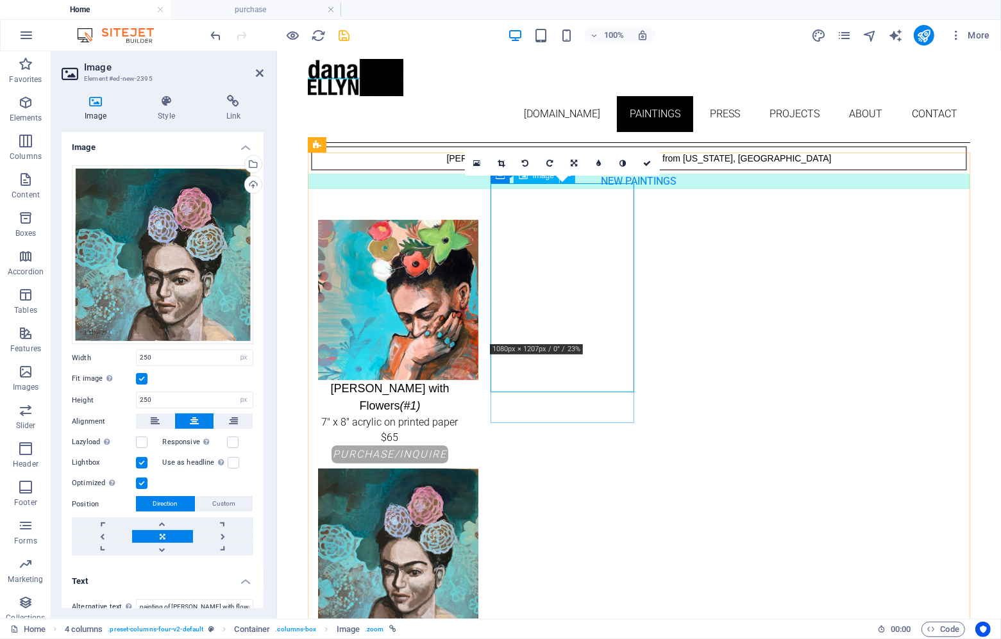
scroll to position [0, 0]
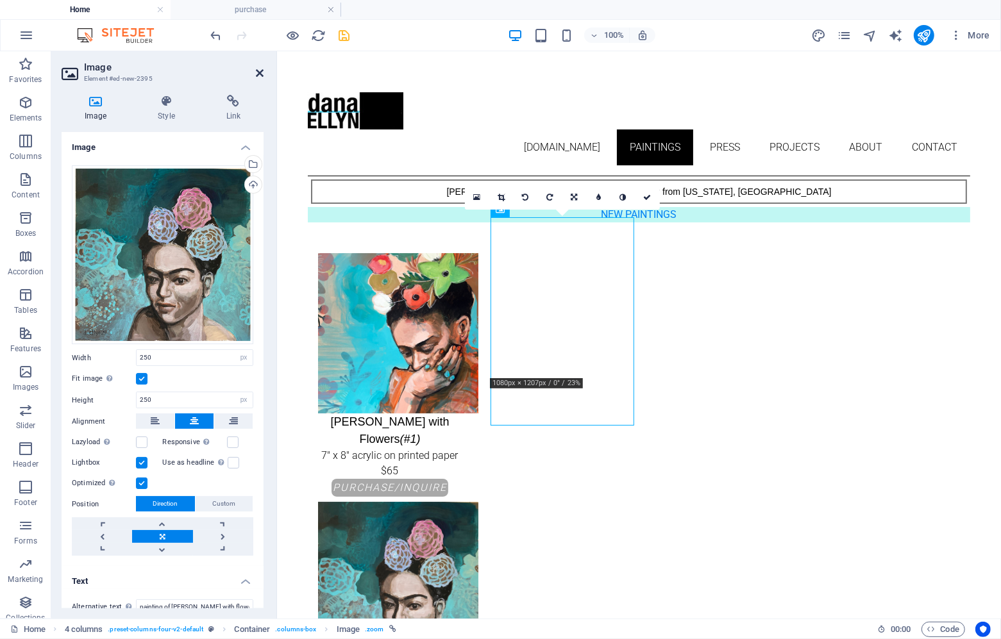
click at [258, 71] on icon at bounding box center [260, 73] width 8 height 10
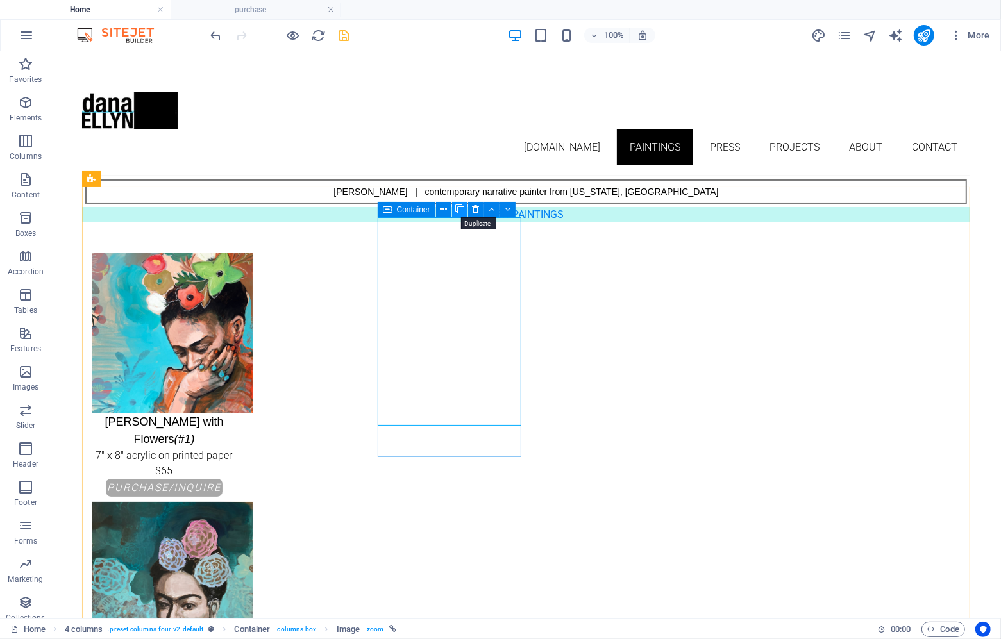
click at [457, 208] on icon at bounding box center [459, 209] width 9 height 13
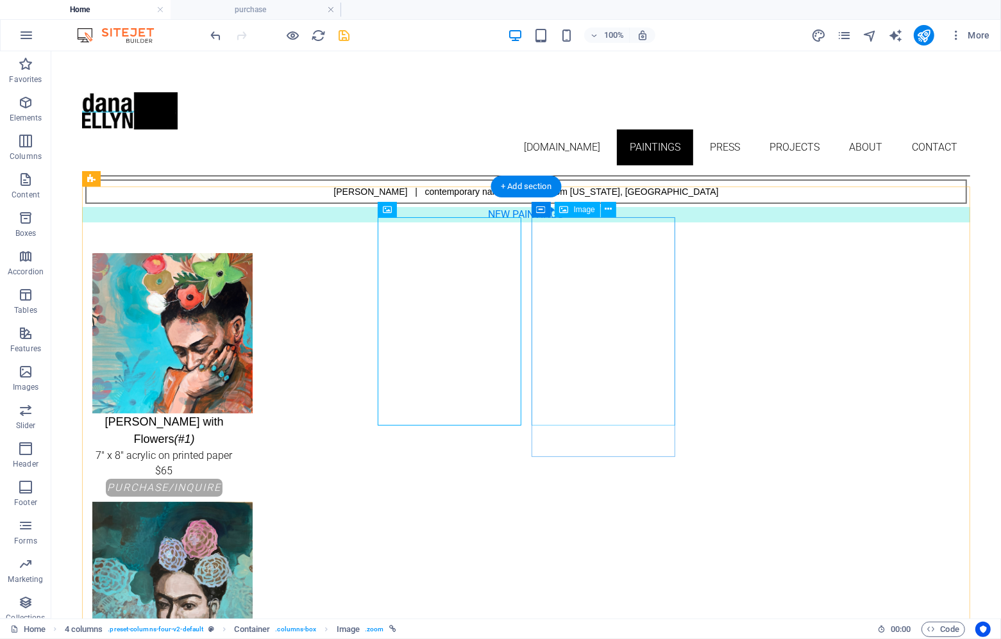
select select "px"
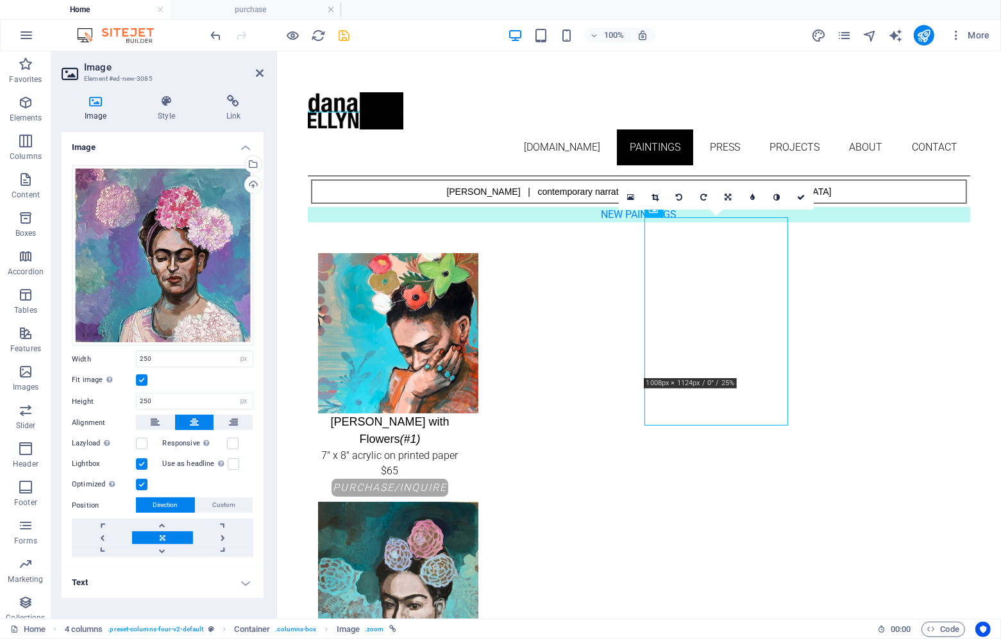
click at [168, 588] on h4 "Text" at bounding box center [163, 582] width 202 height 31
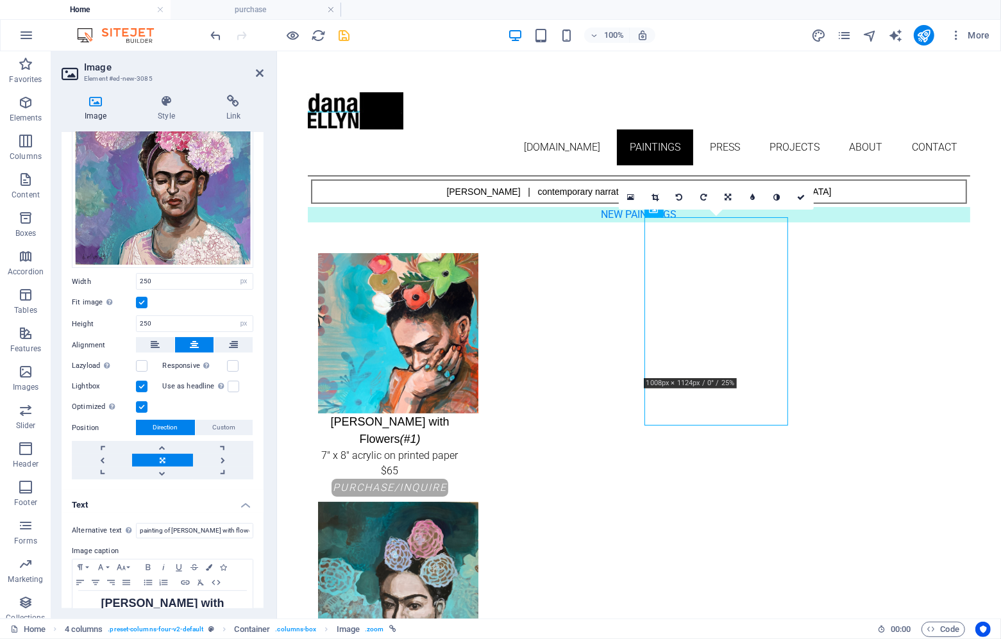
scroll to position [117, 0]
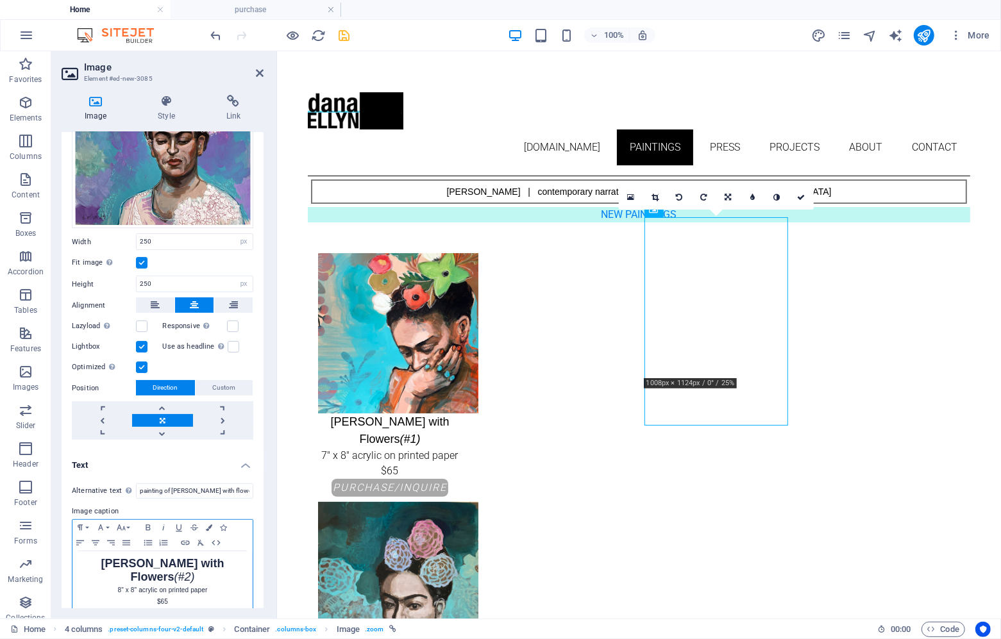
click at [195, 570] on em "(#2)" at bounding box center [184, 576] width 21 height 13
click at [259, 72] on icon at bounding box center [260, 73] width 8 height 10
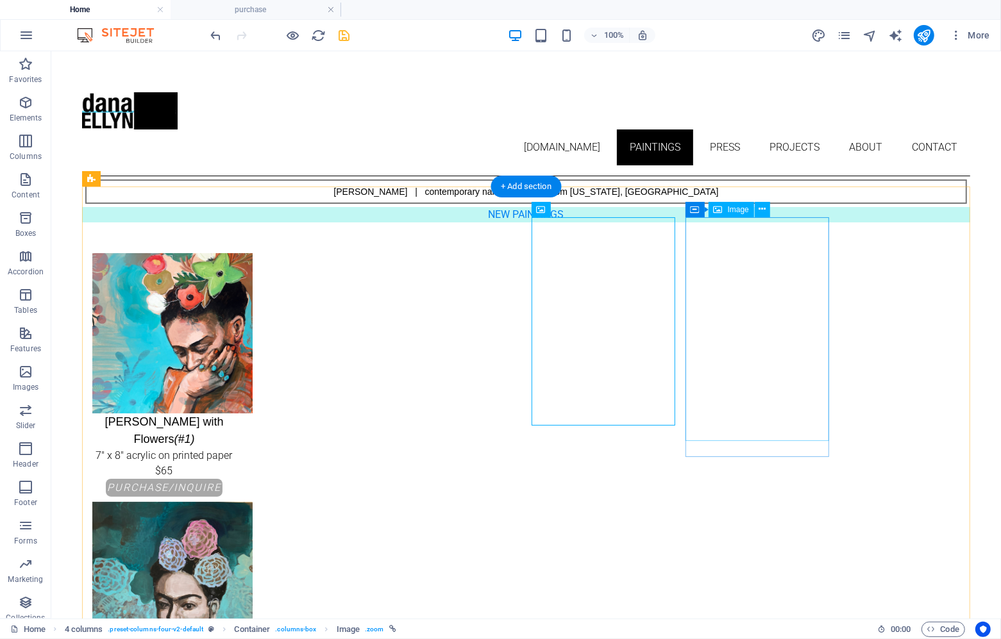
select select "px"
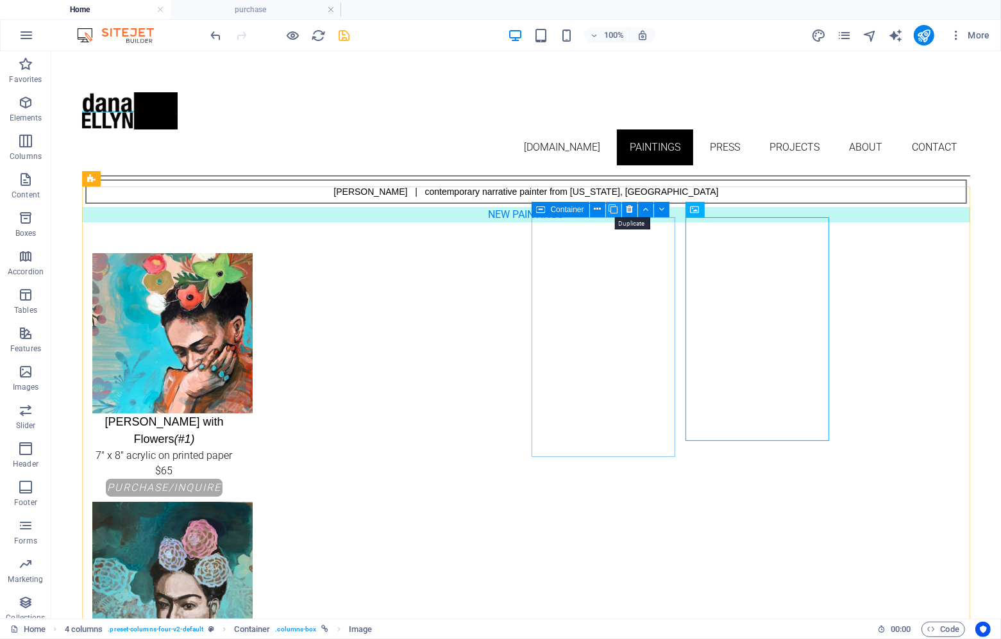
click at [613, 210] on icon at bounding box center [613, 209] width 9 height 13
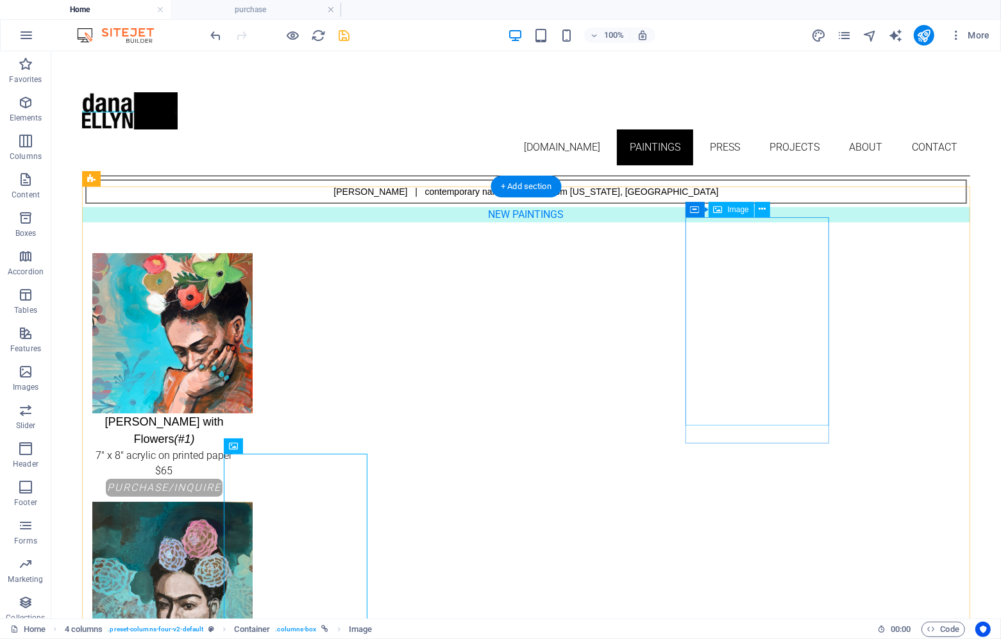
select select "px"
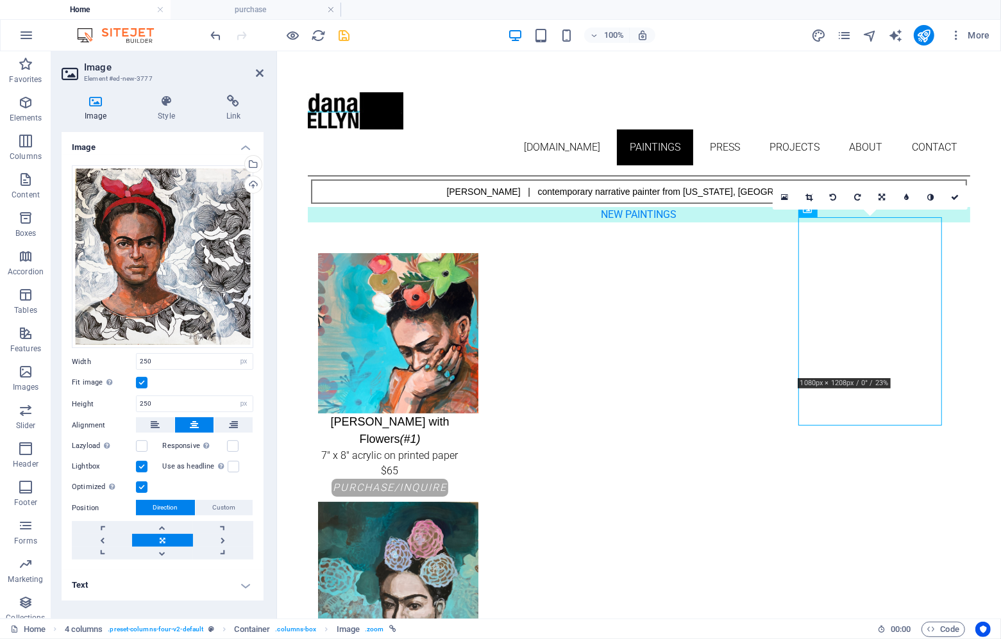
click at [203, 579] on h4 "Text" at bounding box center [163, 585] width 202 height 31
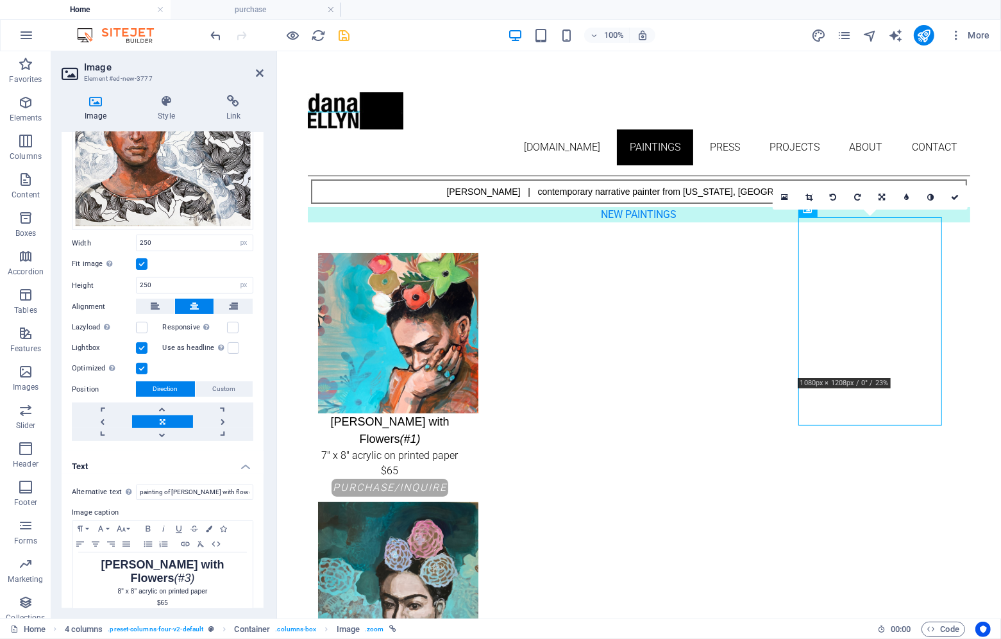
scroll to position [120, 0]
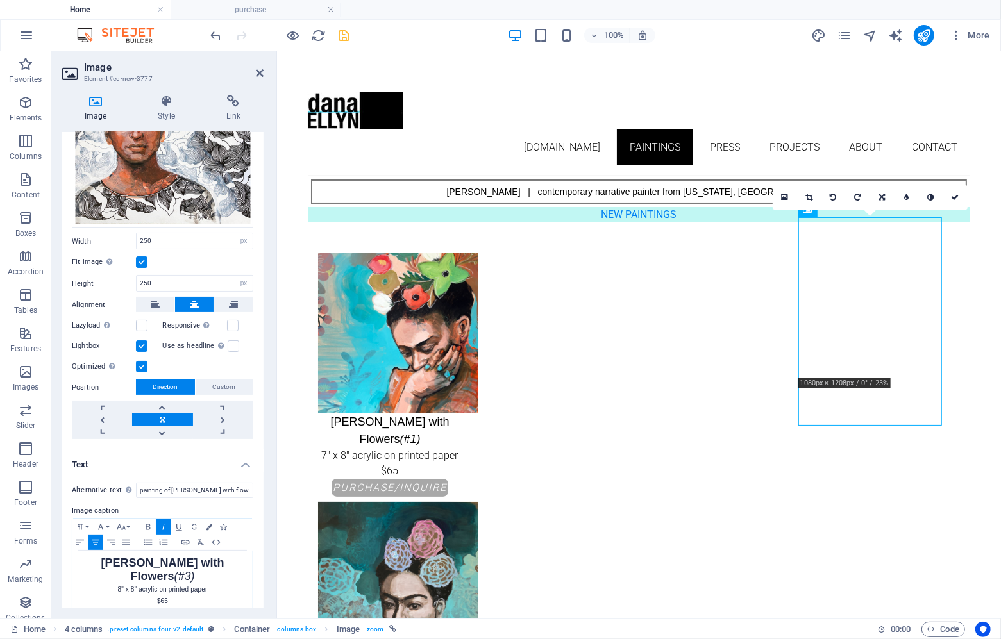
click at [195, 570] on em "(#3)" at bounding box center [184, 576] width 21 height 13
click at [259, 68] on icon at bounding box center [260, 73] width 8 height 10
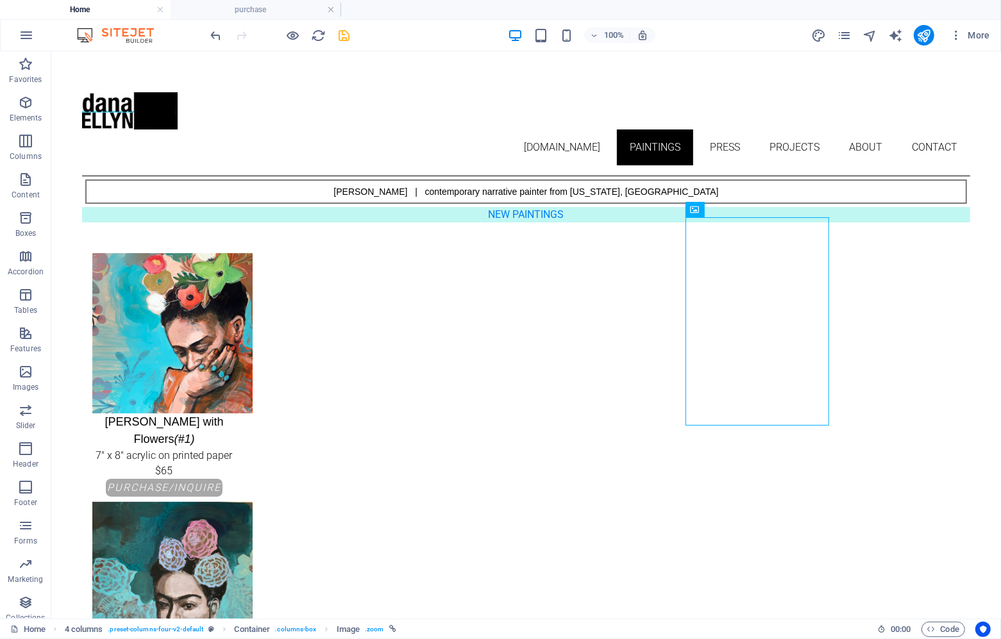
click at [344, 31] on icon "save" at bounding box center [344, 35] width 15 height 15
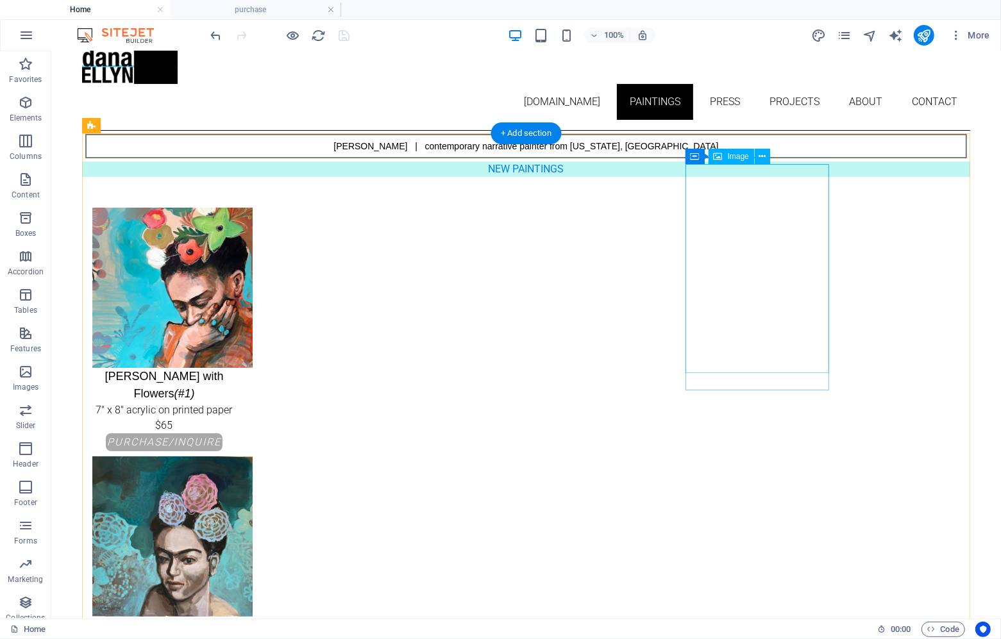
scroll to position [40, 0]
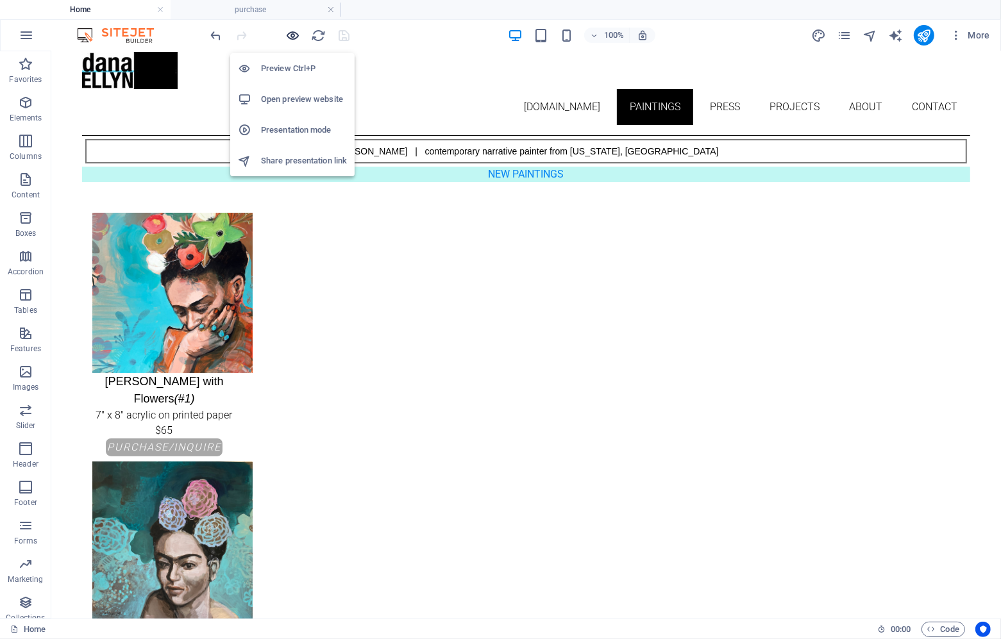
click at [291, 31] on icon "button" at bounding box center [293, 35] width 15 height 15
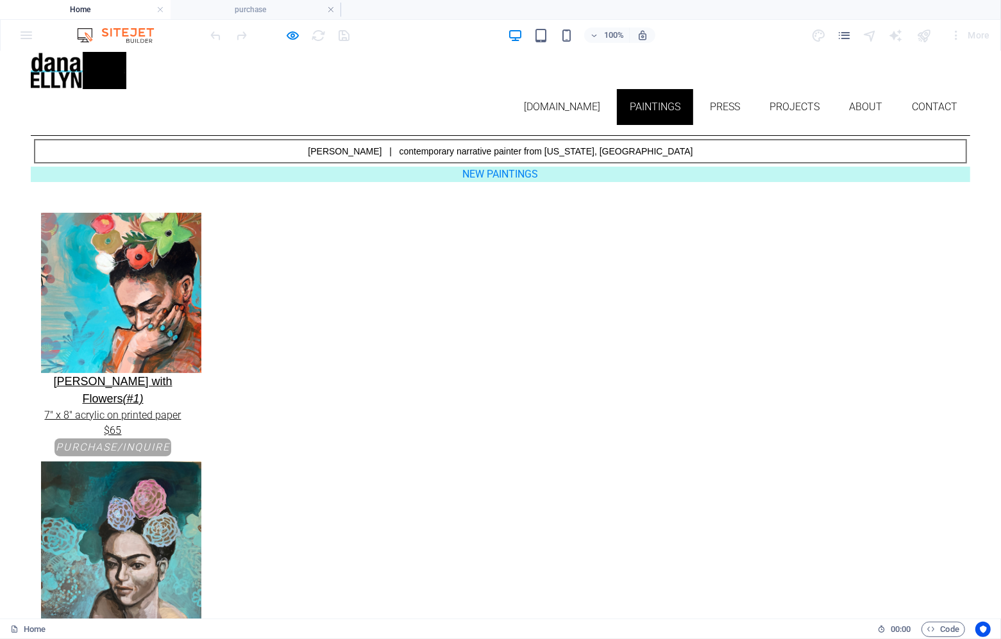
click at [201, 273] on img at bounding box center [121, 292] width 160 height 160
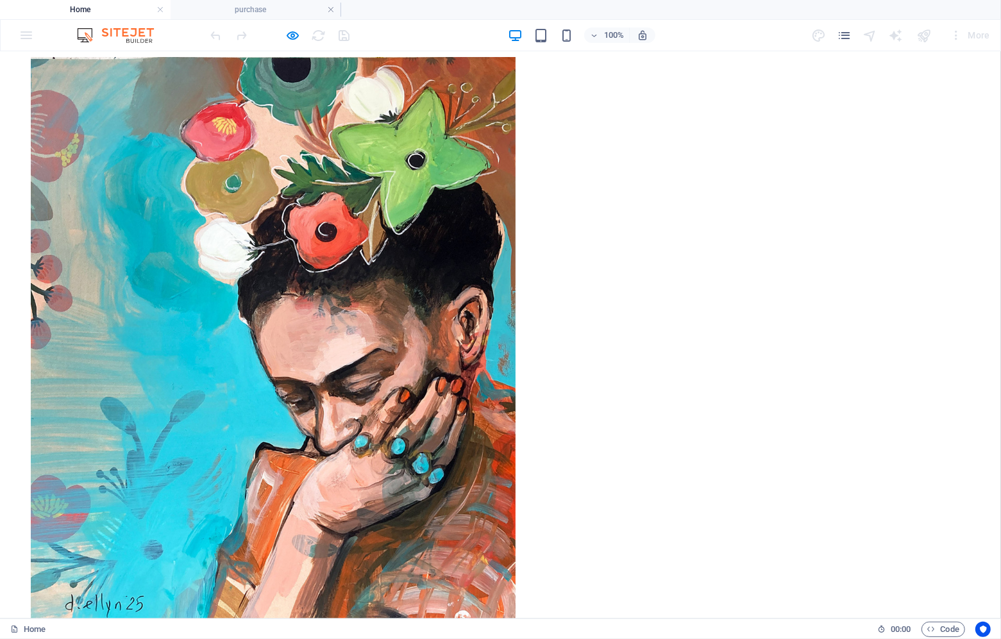
click at [845, 316] on div "× ..." at bounding box center [500, 340] width 939 height 598
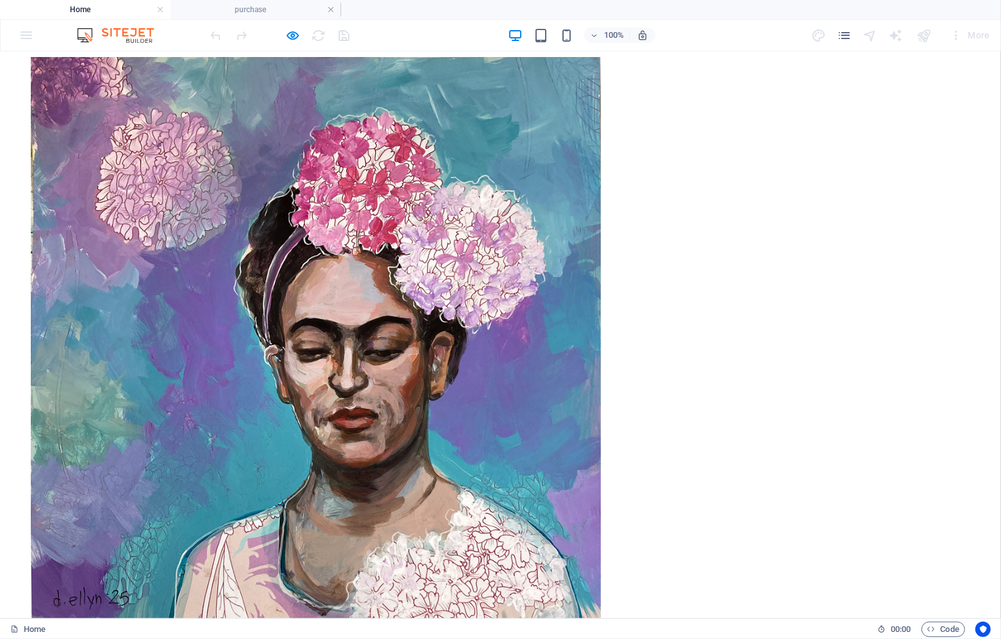
click at [839, 263] on div "× ..." at bounding box center [500, 340] width 939 height 598
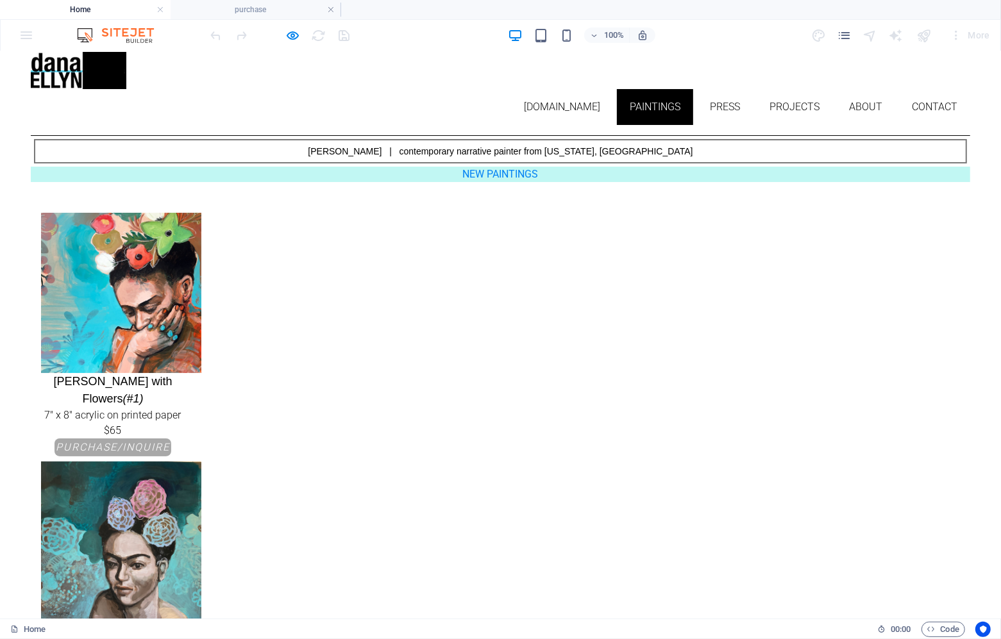
click at [201, 461] on img at bounding box center [121, 541] width 160 height 160
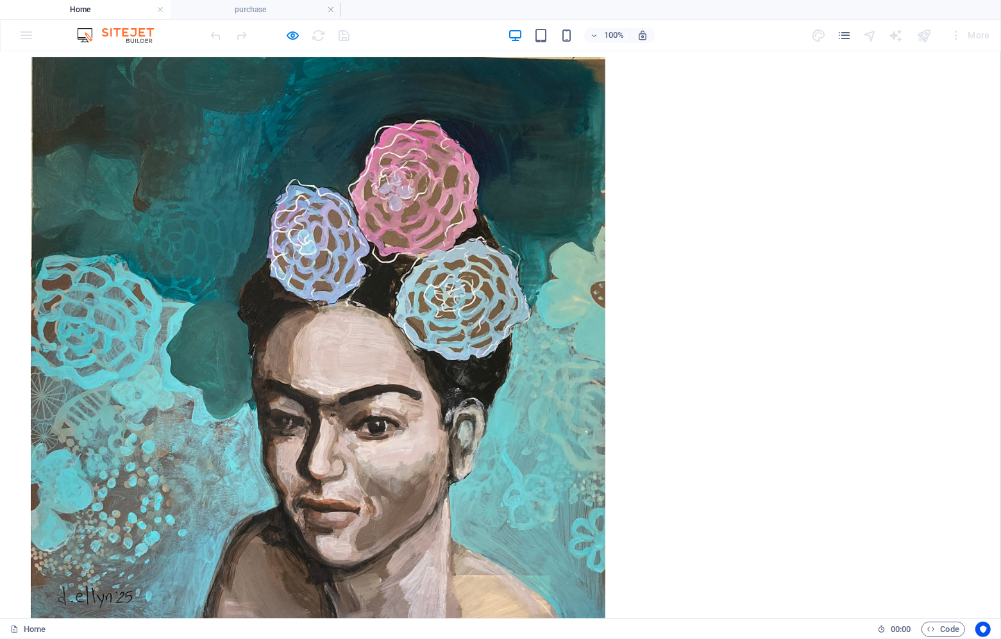
click at [877, 288] on div "× ..." at bounding box center [500, 340] width 939 height 598
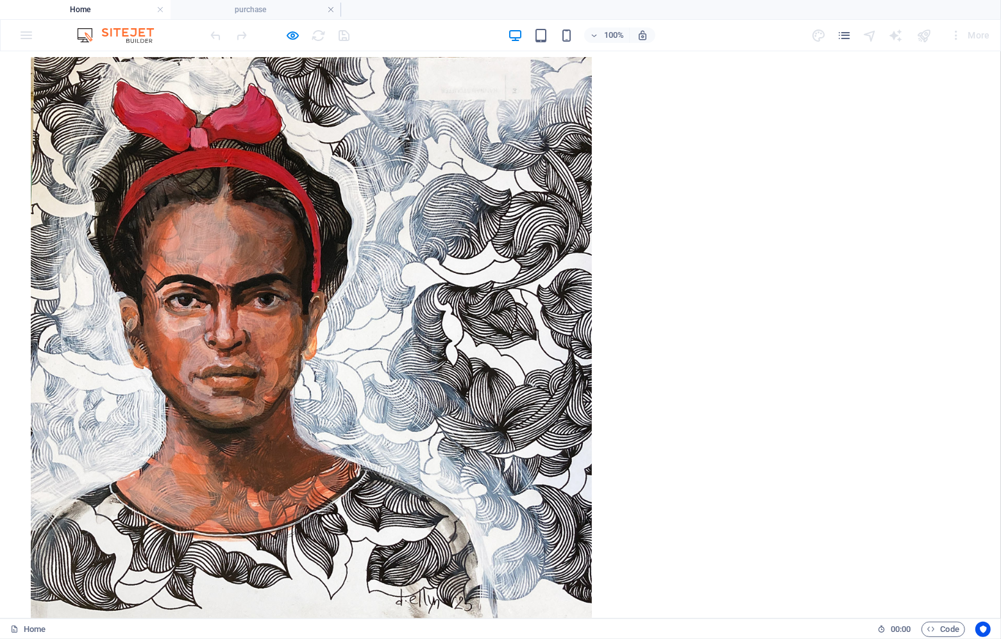
click at [845, 209] on div "× ..." at bounding box center [500, 340] width 939 height 598
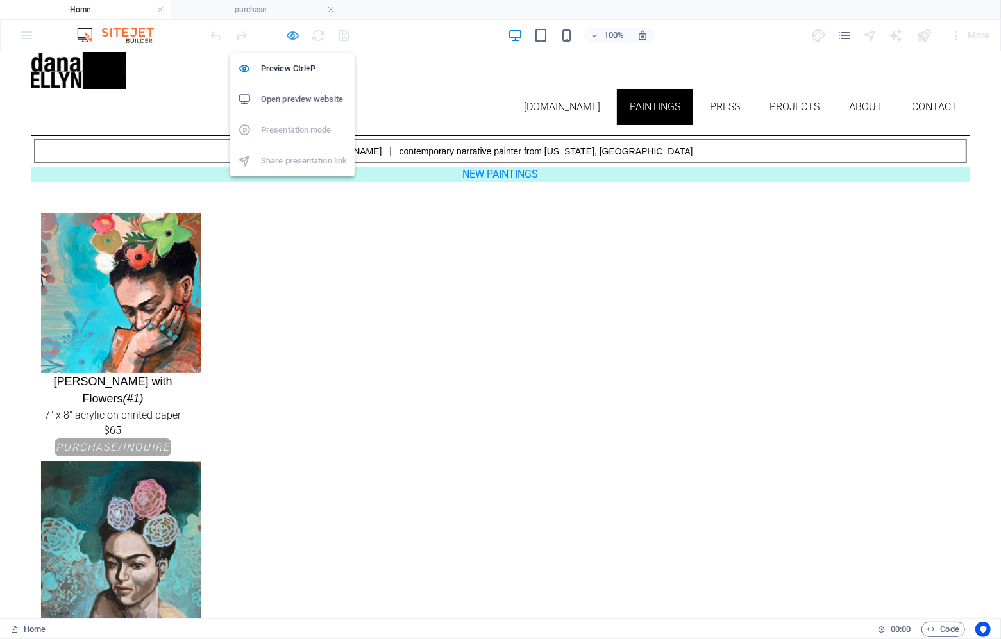
click at [288, 34] on icon "button" at bounding box center [293, 35] width 15 height 15
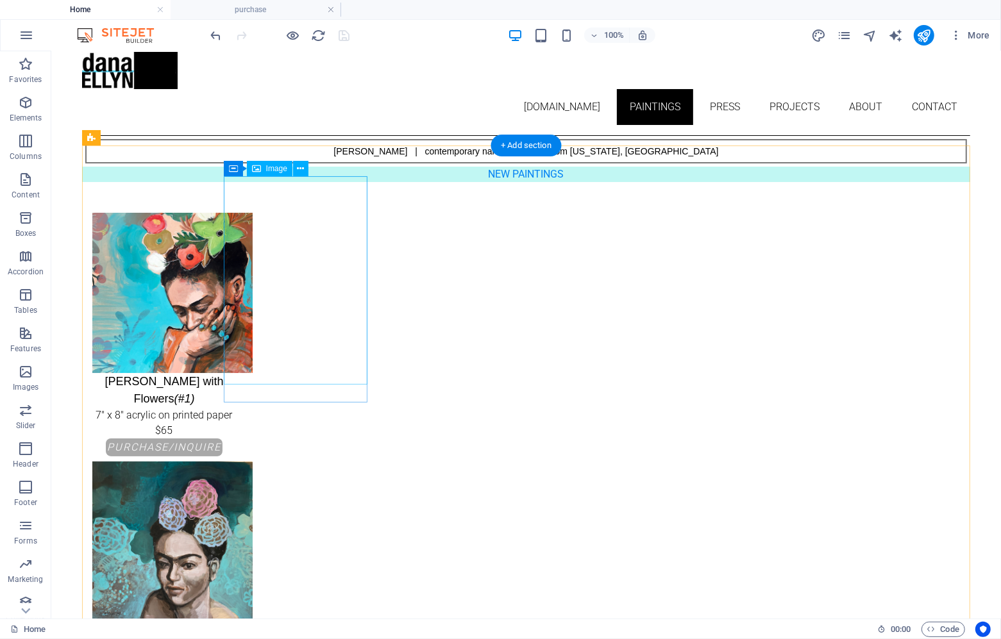
click at [235, 245] on figure "[PERSON_NAME] with Flowers (#1) 7" x 8" acrylic on printed paper $65" at bounding box center [164, 325] width 144 height 226
select select "px"
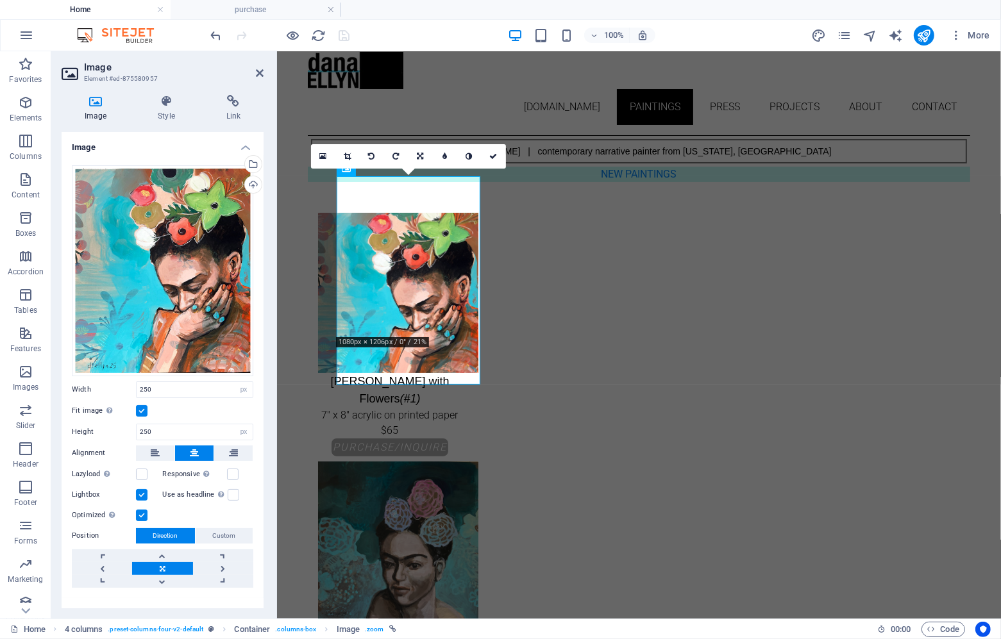
scroll to position [148, 0]
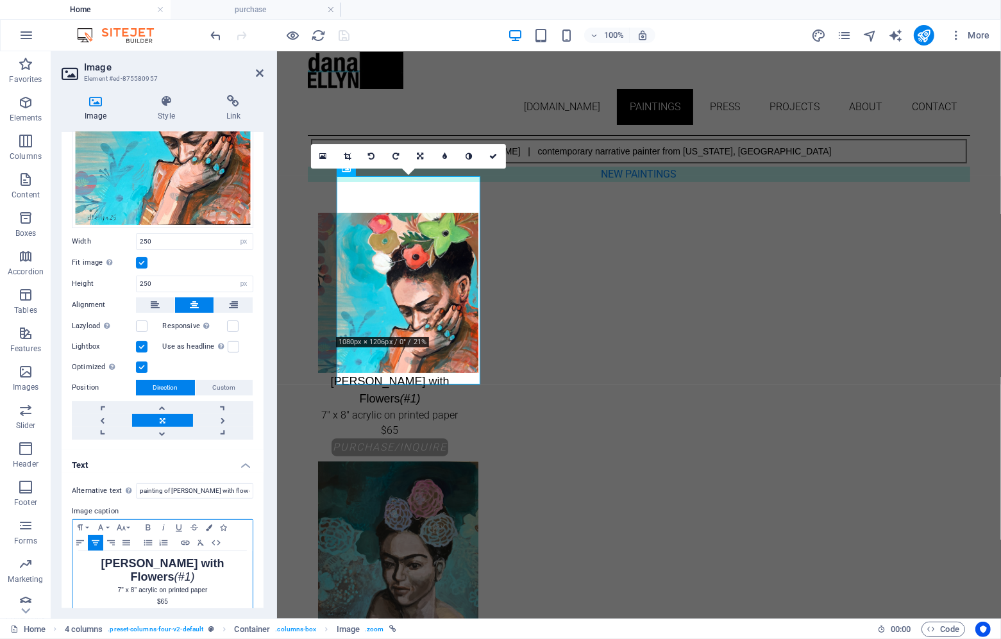
click at [177, 596] on p "$65" at bounding box center [162, 602] width 167 height 12
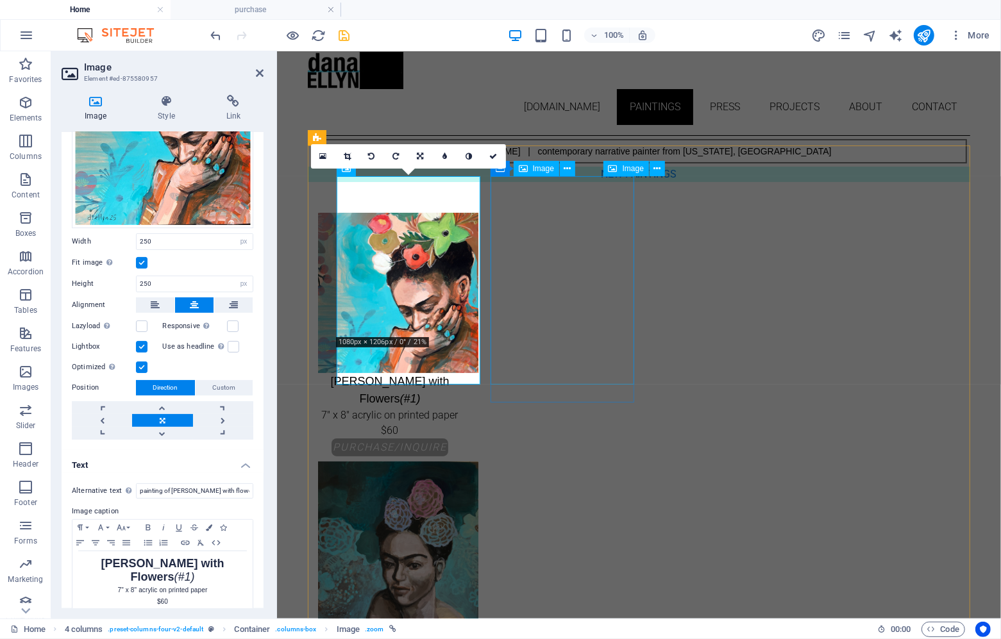
click at [461, 461] on figure "[PERSON_NAME] with Flowers (#2) 8" x 8" acrylic on printed paper $65" at bounding box center [389, 574] width 144 height 226
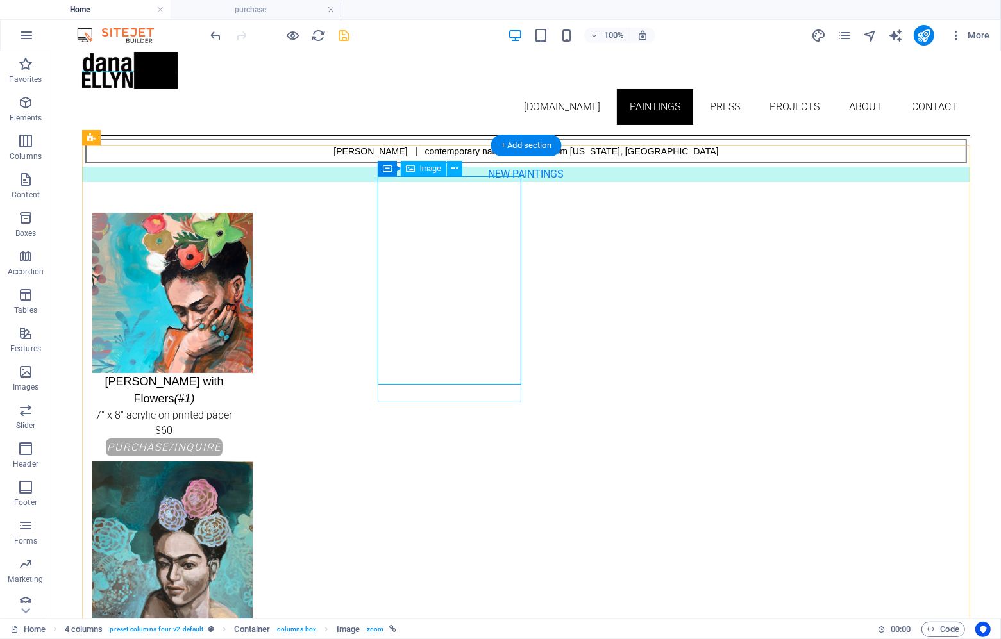
click at [235, 461] on figure "[PERSON_NAME] with Flowers (#2) 8" x 8" acrylic on printed paper $65" at bounding box center [164, 574] width 144 height 226
select select "px"
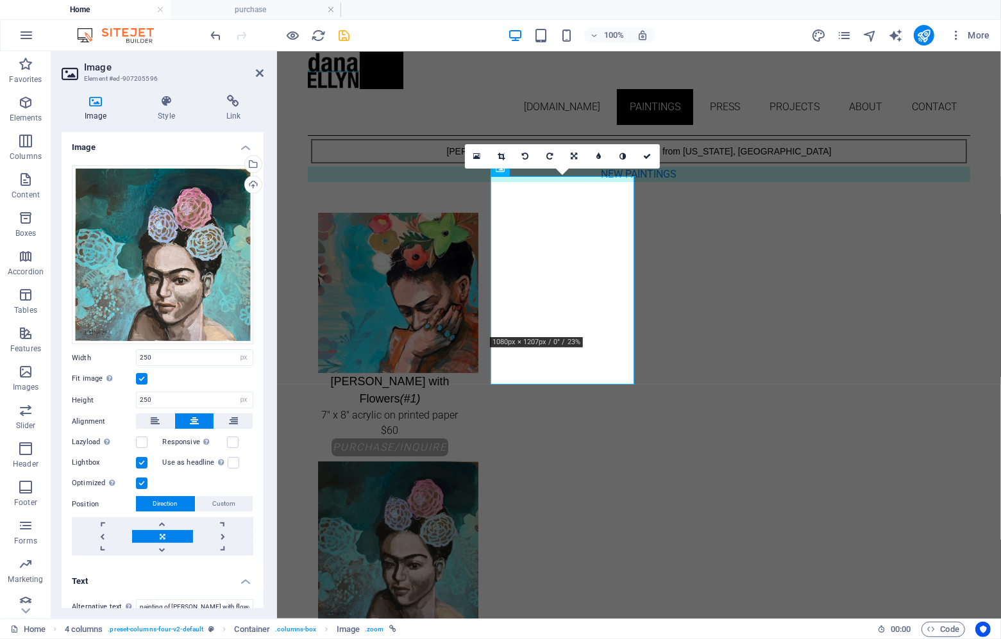
scroll to position [116, 0]
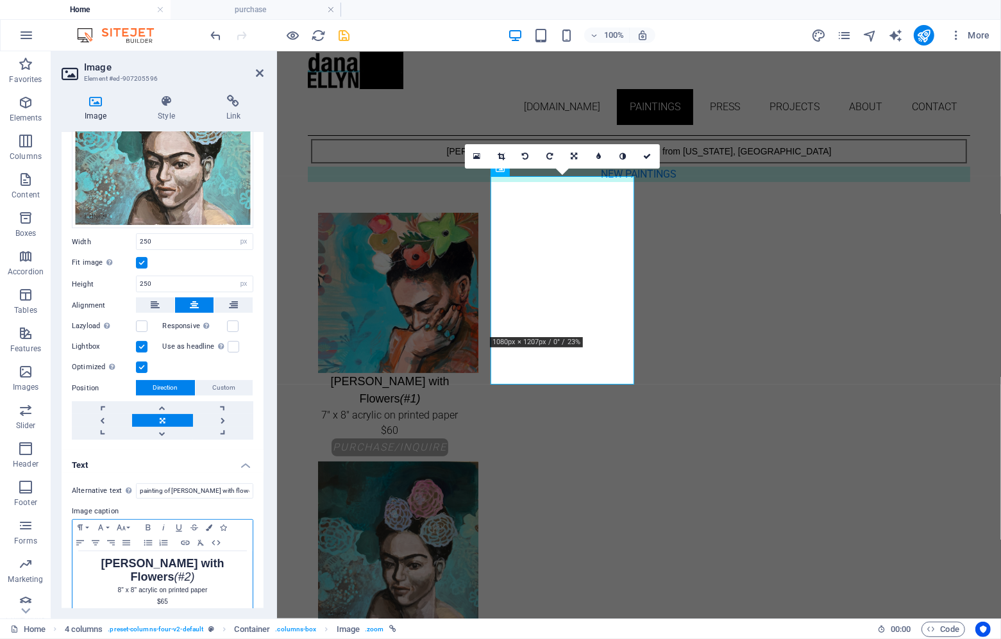
click at [191, 596] on p "$65" at bounding box center [162, 602] width 167 height 12
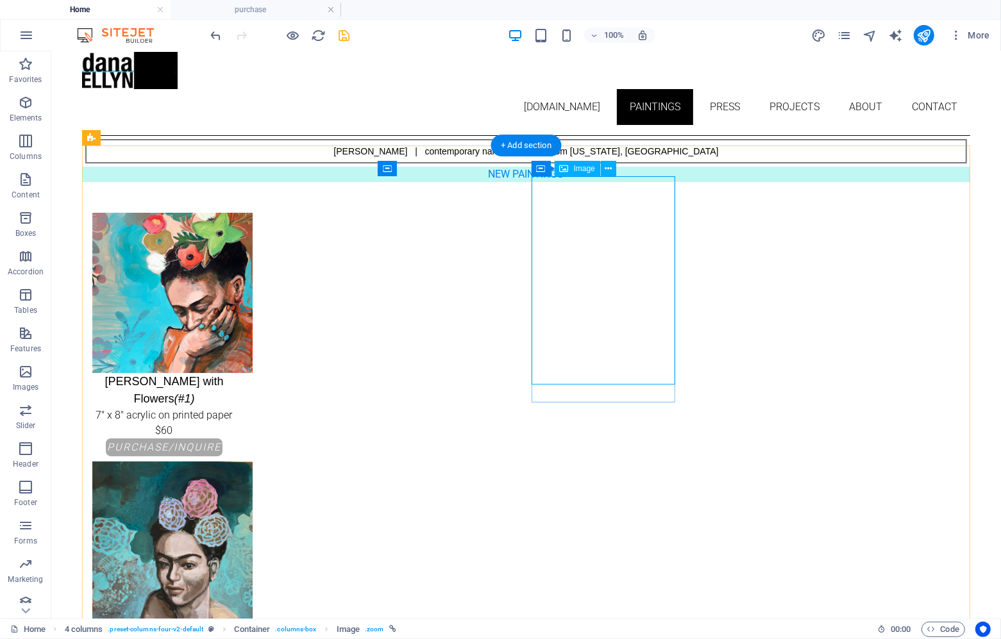
select select "px"
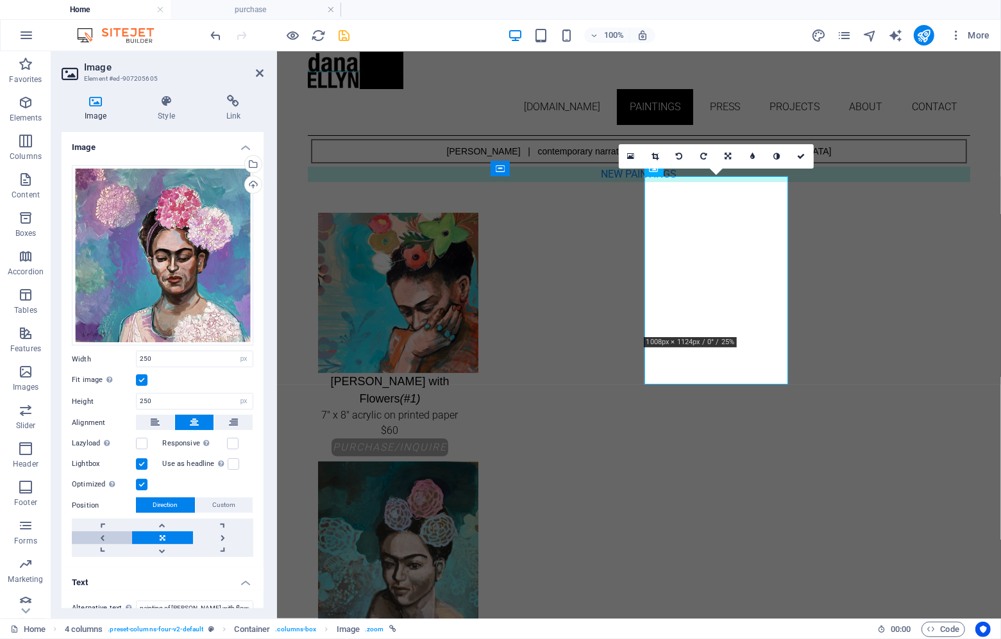
scroll to position [117, 0]
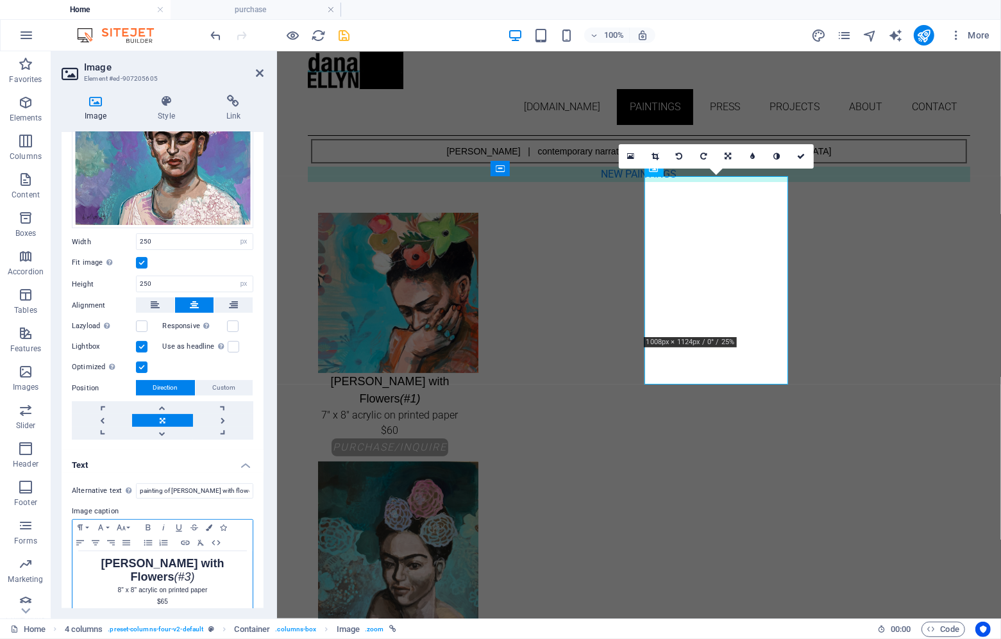
click at [185, 596] on p "$65" at bounding box center [162, 602] width 167 height 12
click at [257, 72] on icon at bounding box center [260, 73] width 8 height 10
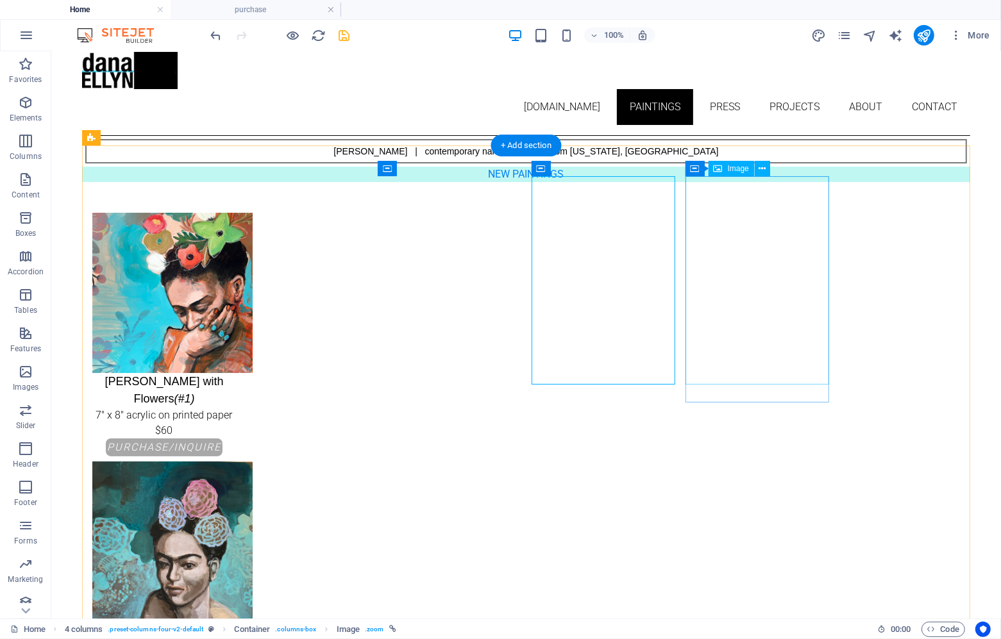
select select "px"
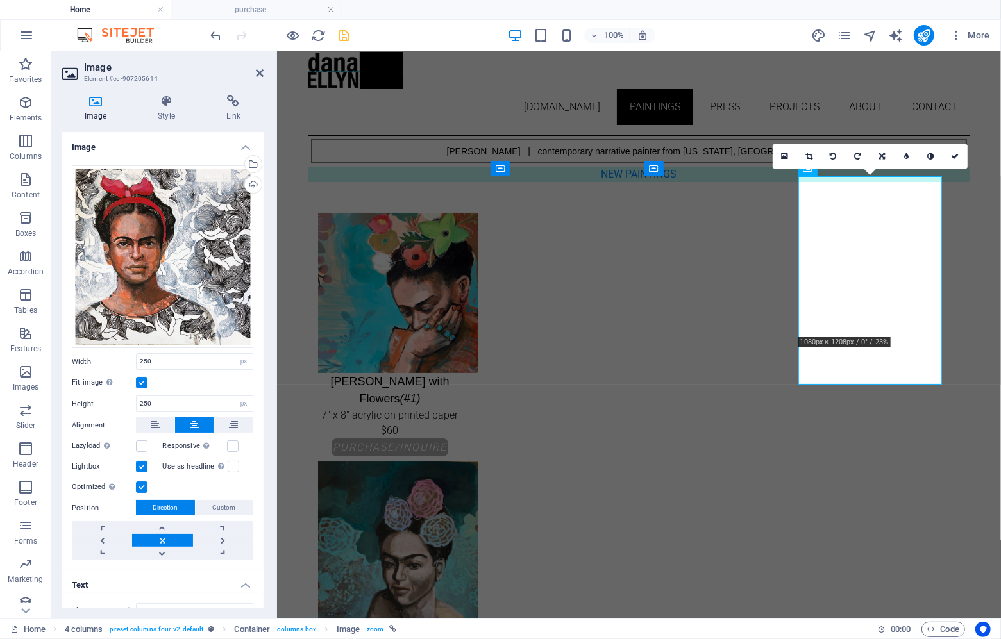
scroll to position [120, 0]
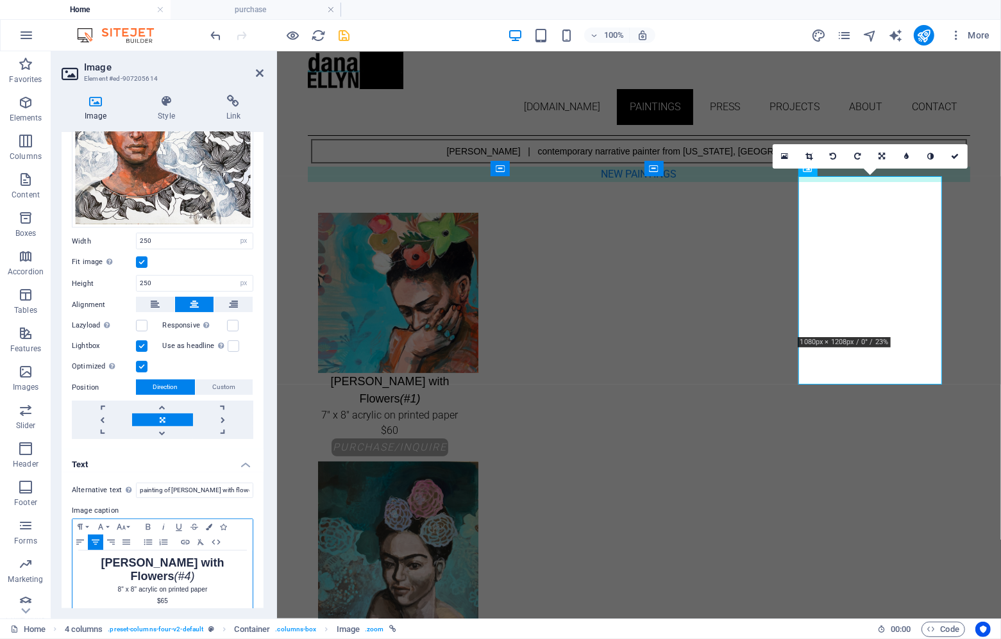
click at [198, 595] on p "$65" at bounding box center [162, 601] width 167 height 12
click at [256, 71] on icon at bounding box center [260, 73] width 8 height 10
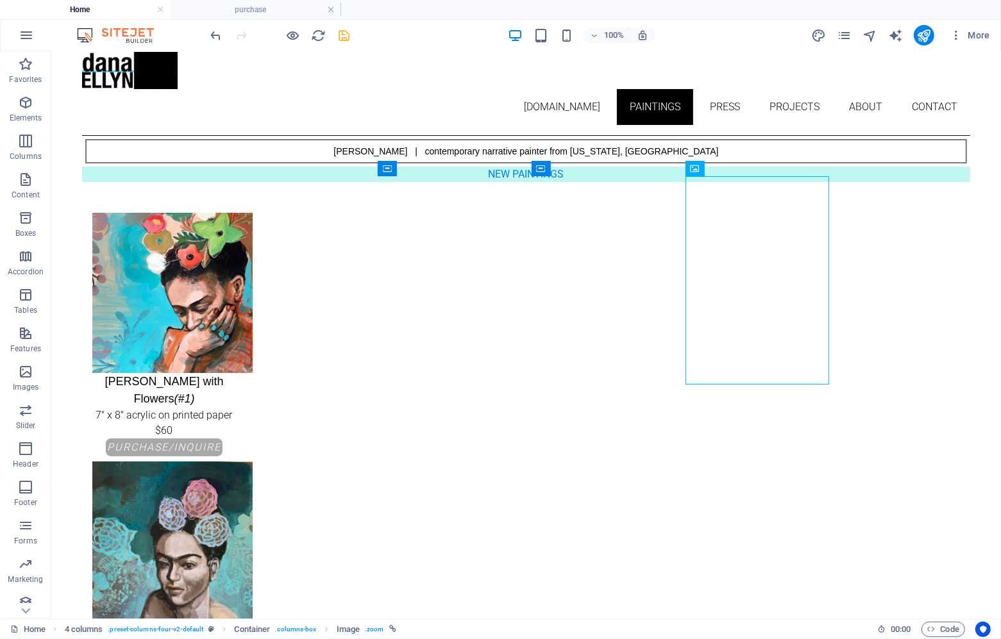
click at [340, 38] on icon "save" at bounding box center [344, 35] width 15 height 15
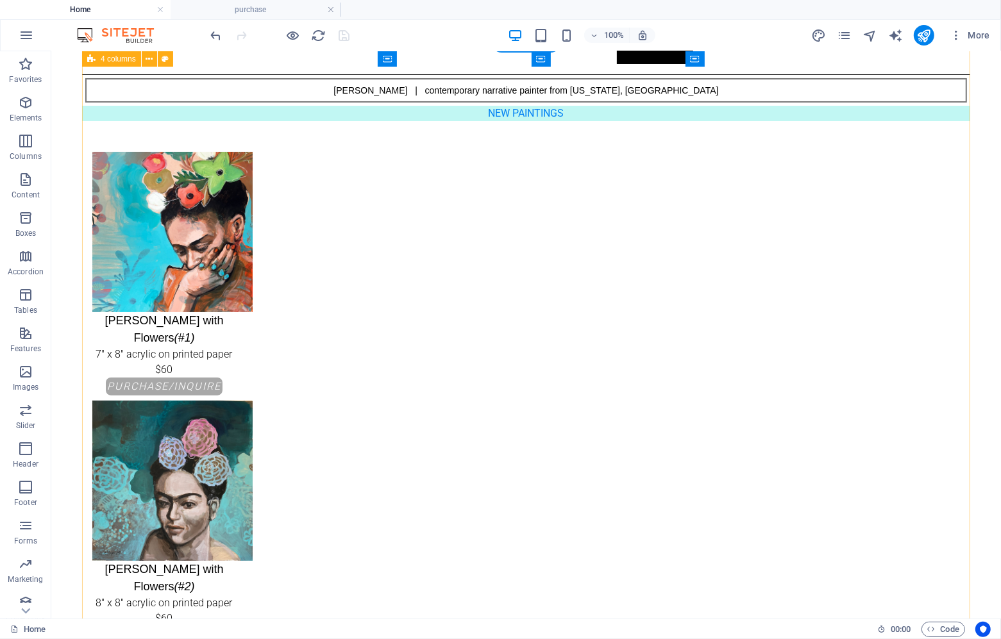
scroll to position [0, 0]
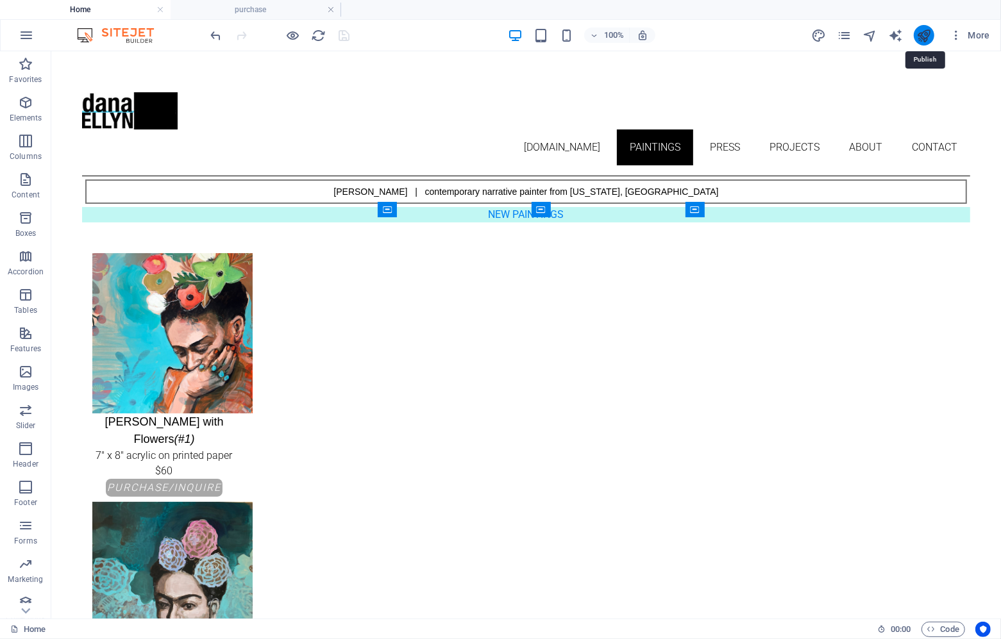
click at [924, 32] on icon "publish" at bounding box center [923, 35] width 15 height 15
